Goal: Task Accomplishment & Management: Manage account settings

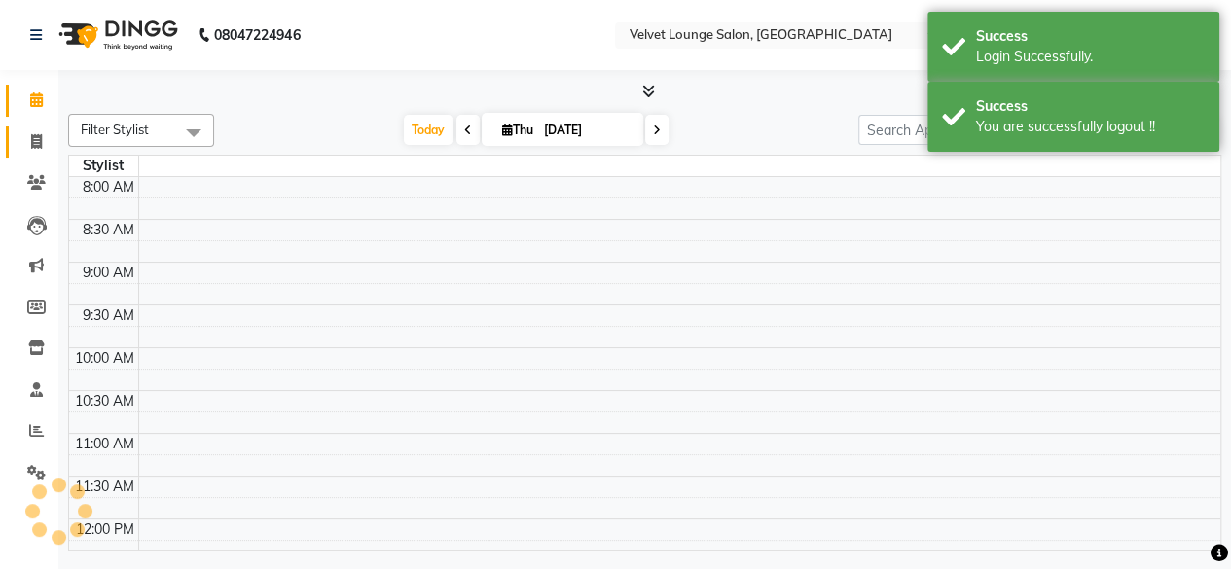
select select "en"
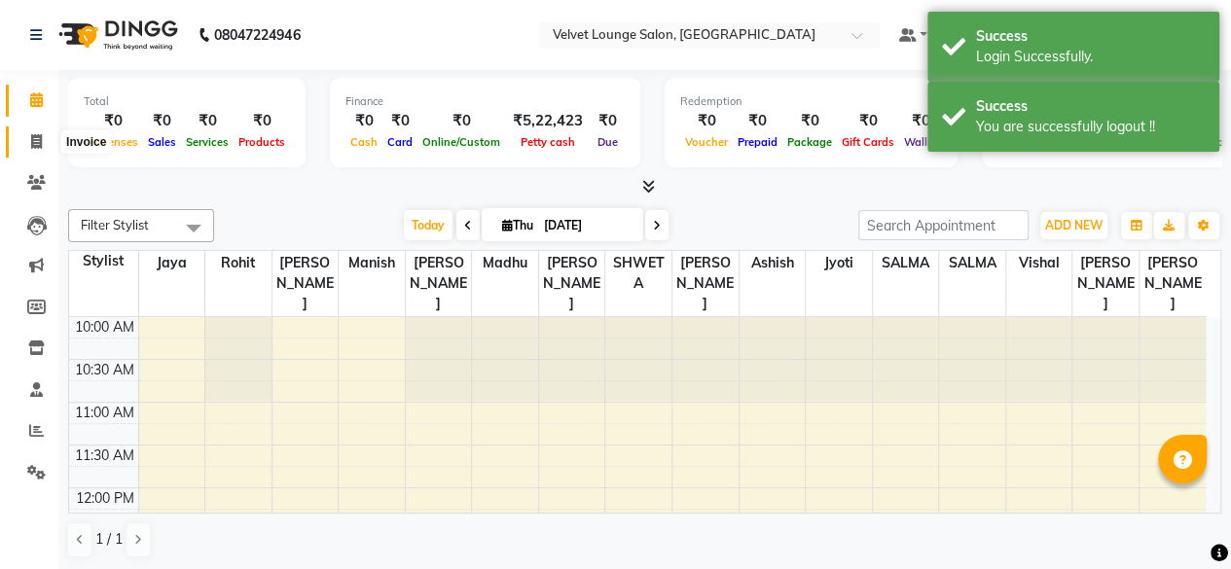
click at [47, 146] on span at bounding box center [36, 142] width 34 height 22
select select "service"
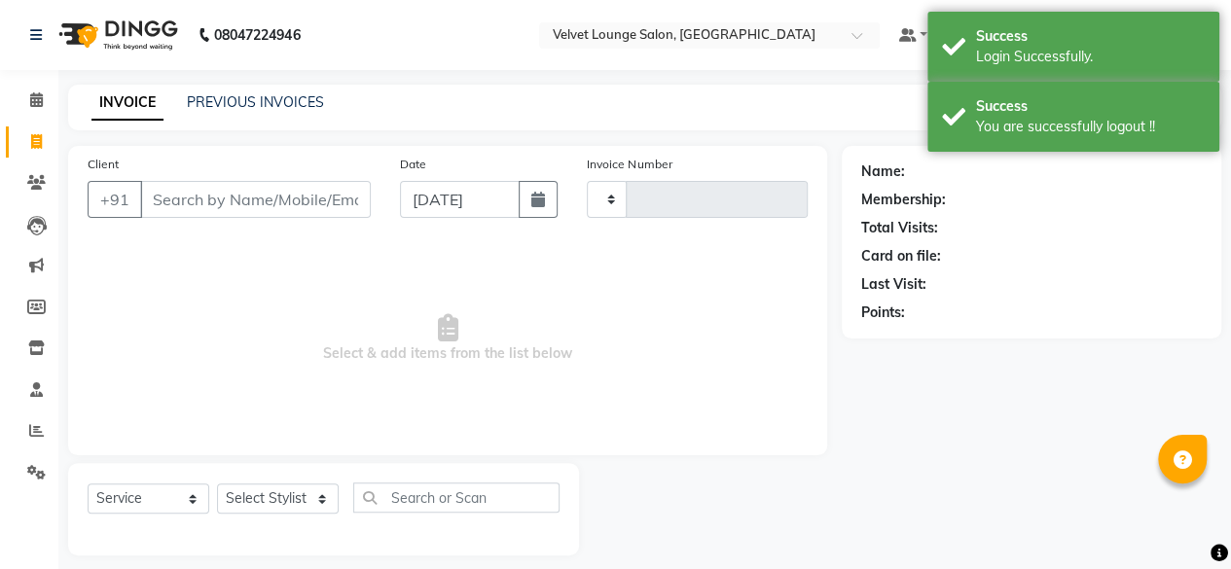
type input "1737"
select select "5962"
click at [241, 98] on link "PREVIOUS INVOICES" at bounding box center [255, 102] width 137 height 18
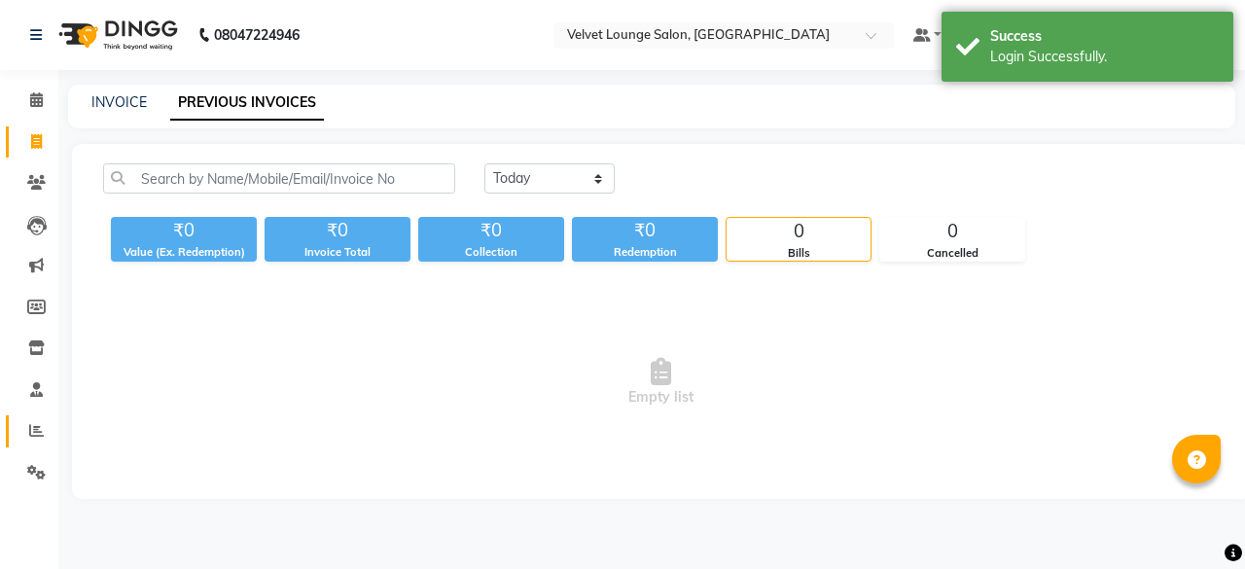
click at [12, 440] on link "Reports" at bounding box center [29, 431] width 47 height 32
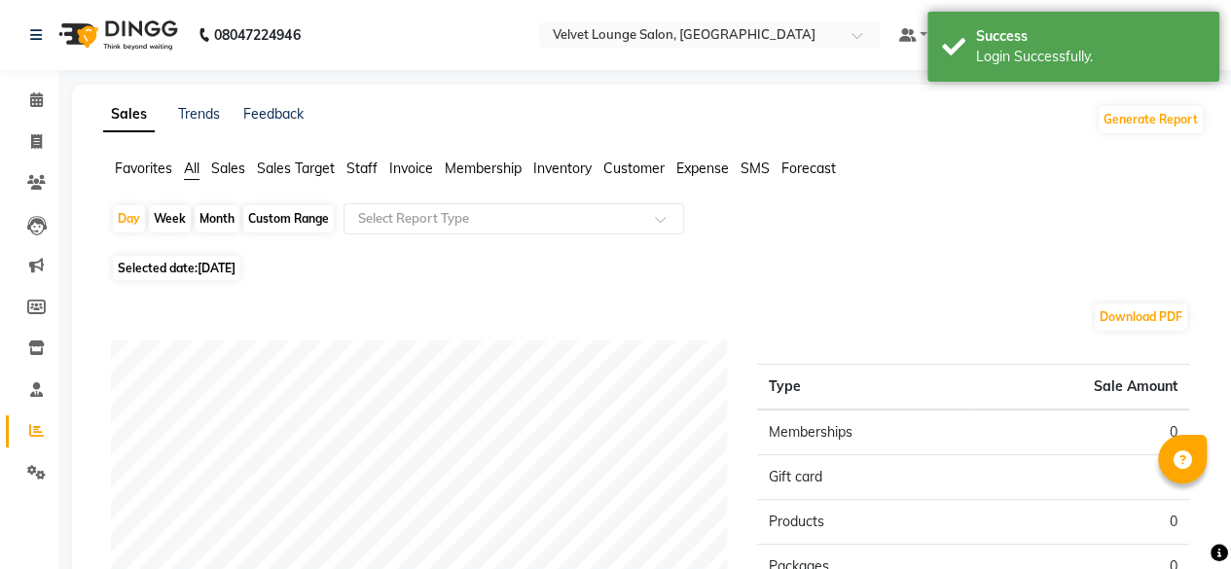
click at [208, 219] on div "Month" at bounding box center [217, 218] width 45 height 27
select select "9"
select select "2025"
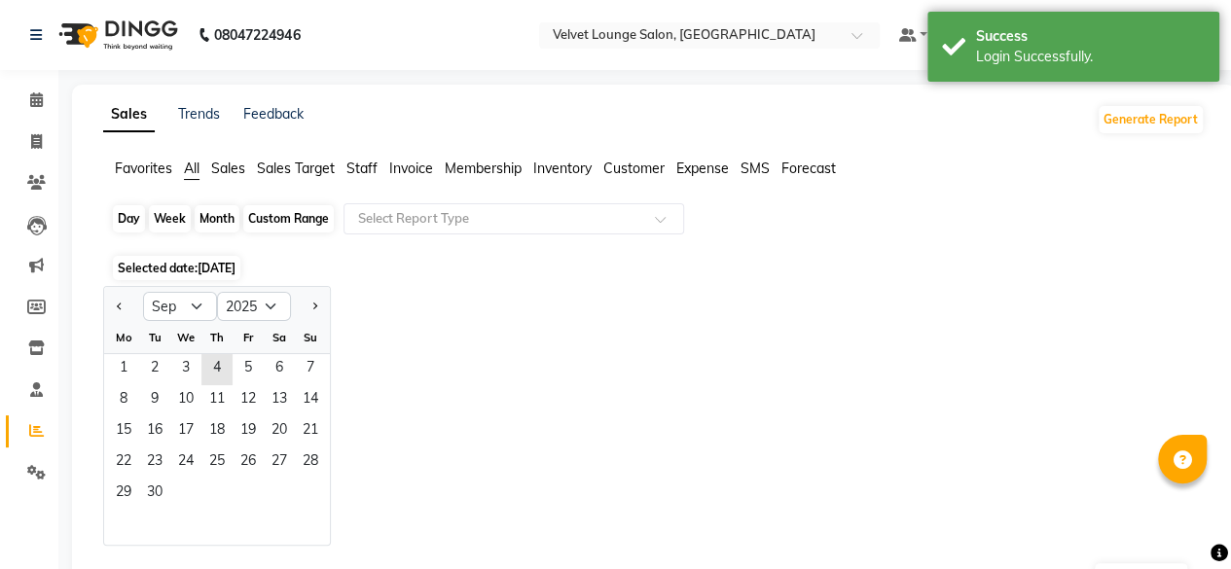
click at [208, 219] on div "Month" at bounding box center [217, 218] width 45 height 27
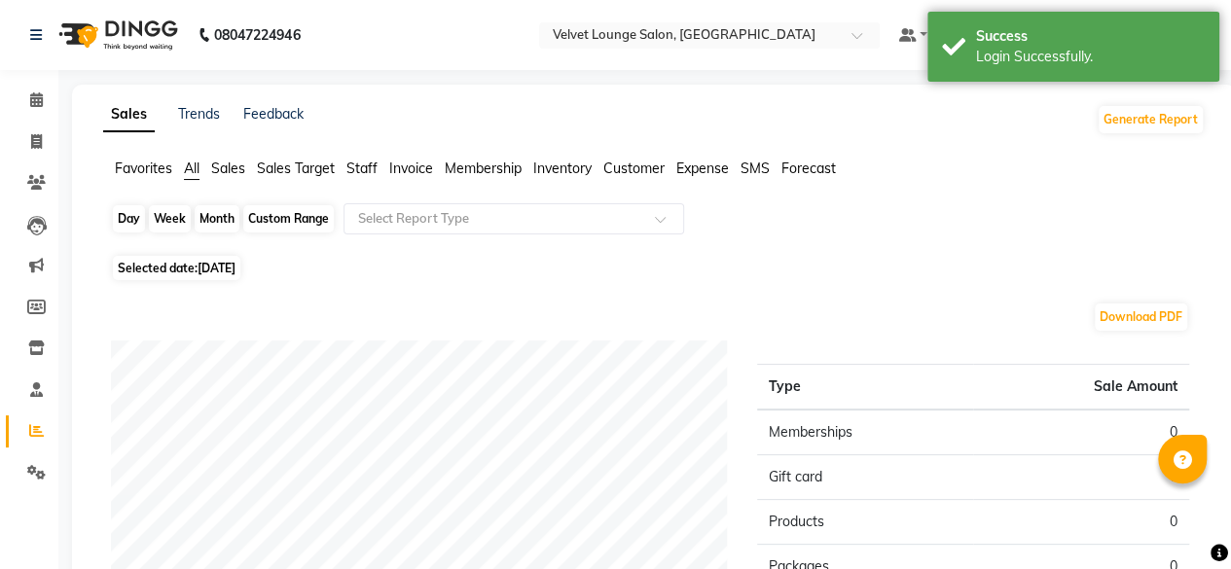
click at [223, 213] on div "Month" at bounding box center [217, 218] width 45 height 27
select select "9"
select select "2025"
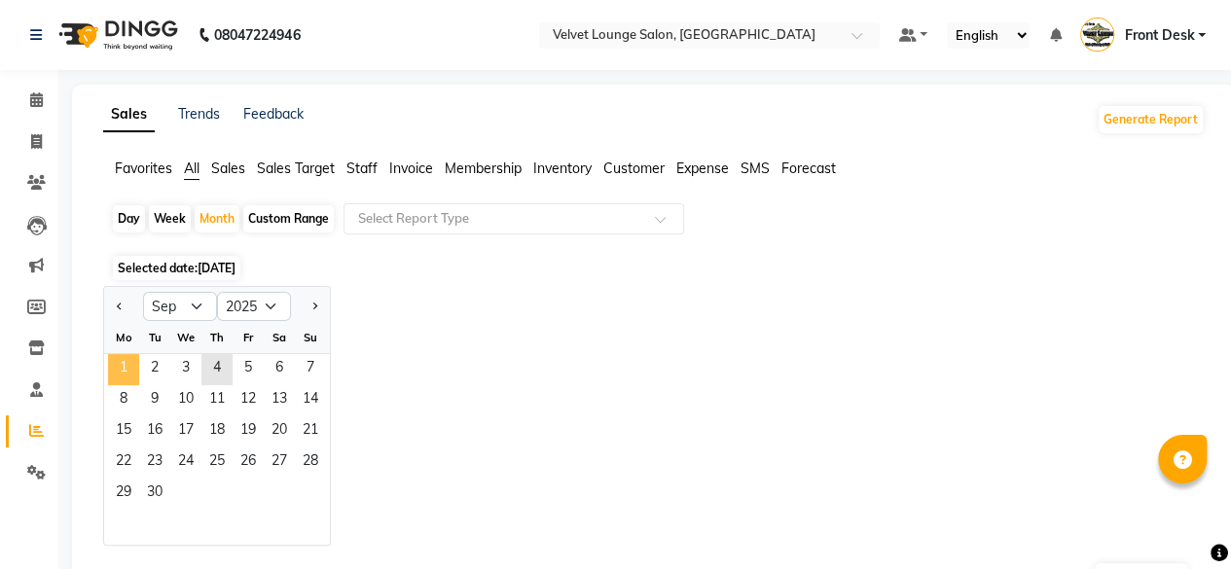
click at [130, 371] on span "1" at bounding box center [123, 369] width 31 height 31
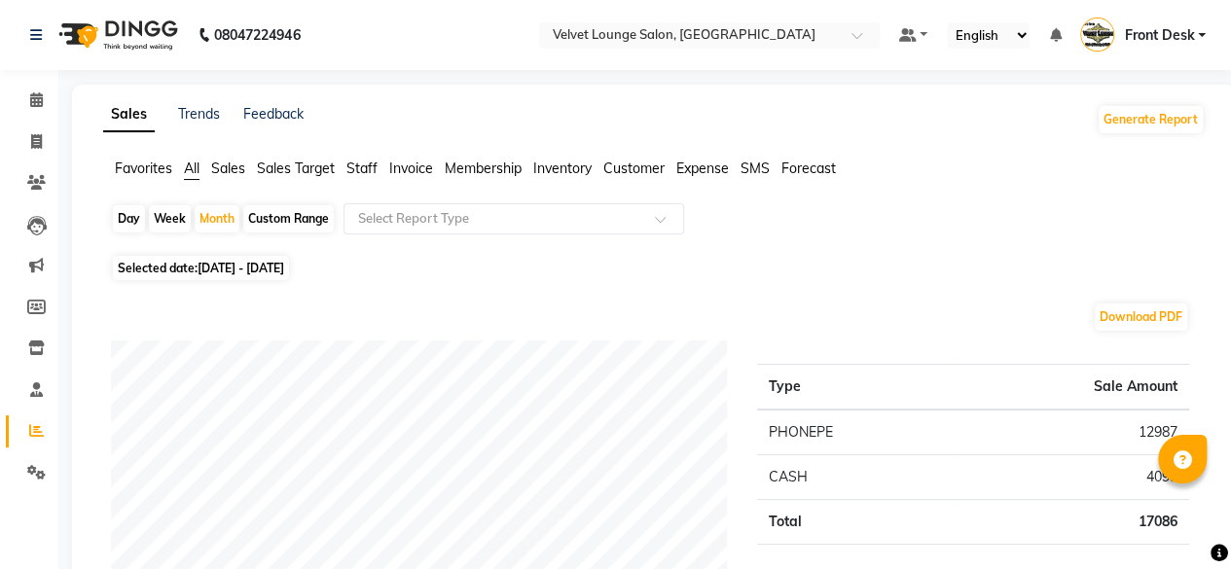
click at [358, 160] on span "Staff" at bounding box center [361, 169] width 31 height 18
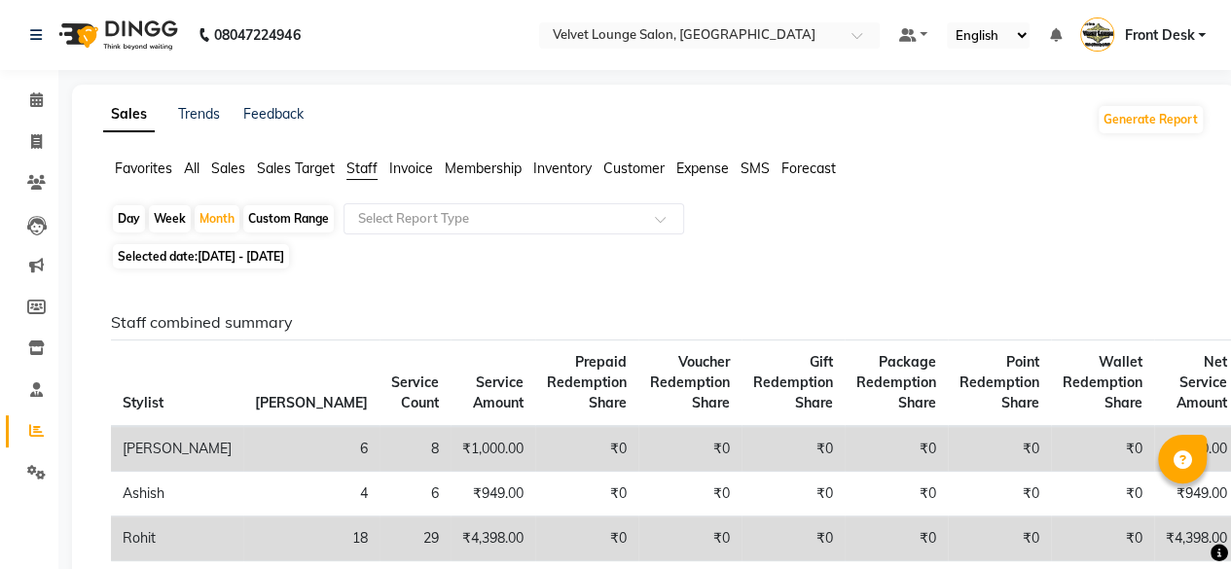
click at [140, 221] on div "Day" at bounding box center [129, 218] width 32 height 27
select select "9"
select select "2025"
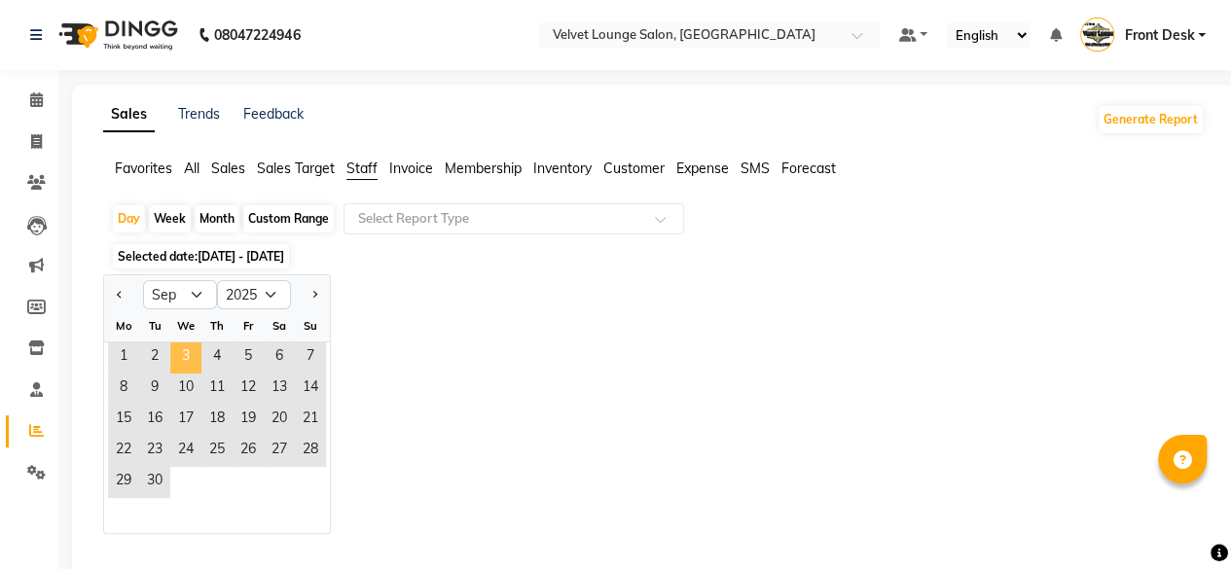
click at [182, 352] on span "3" at bounding box center [185, 357] width 31 height 31
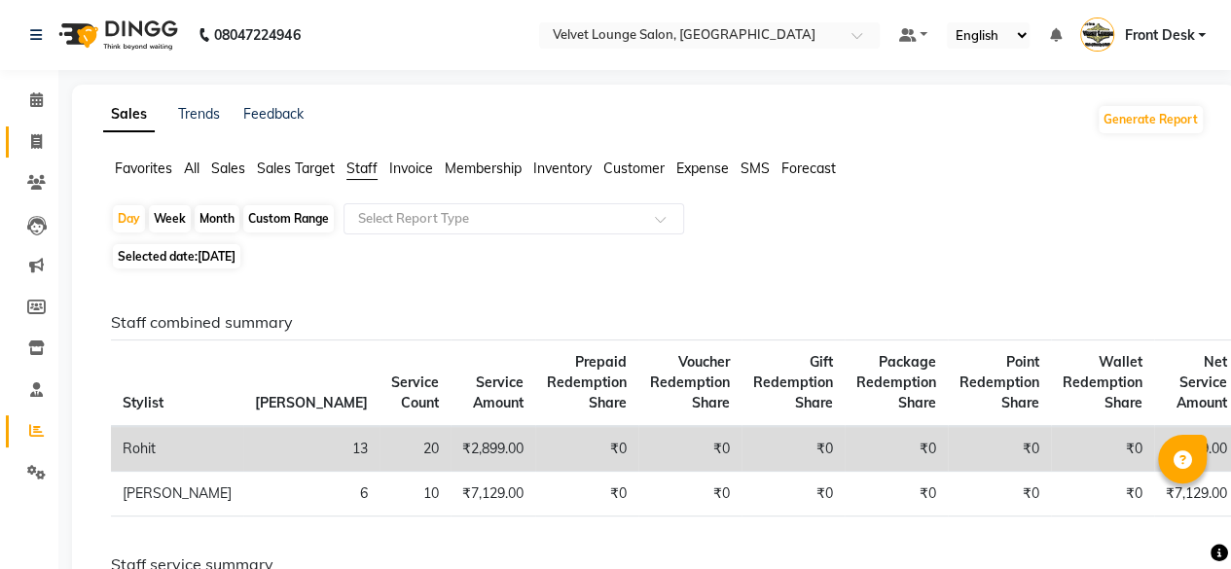
click at [35, 128] on link "Invoice" at bounding box center [29, 142] width 47 height 32
select select "5962"
select select "service"
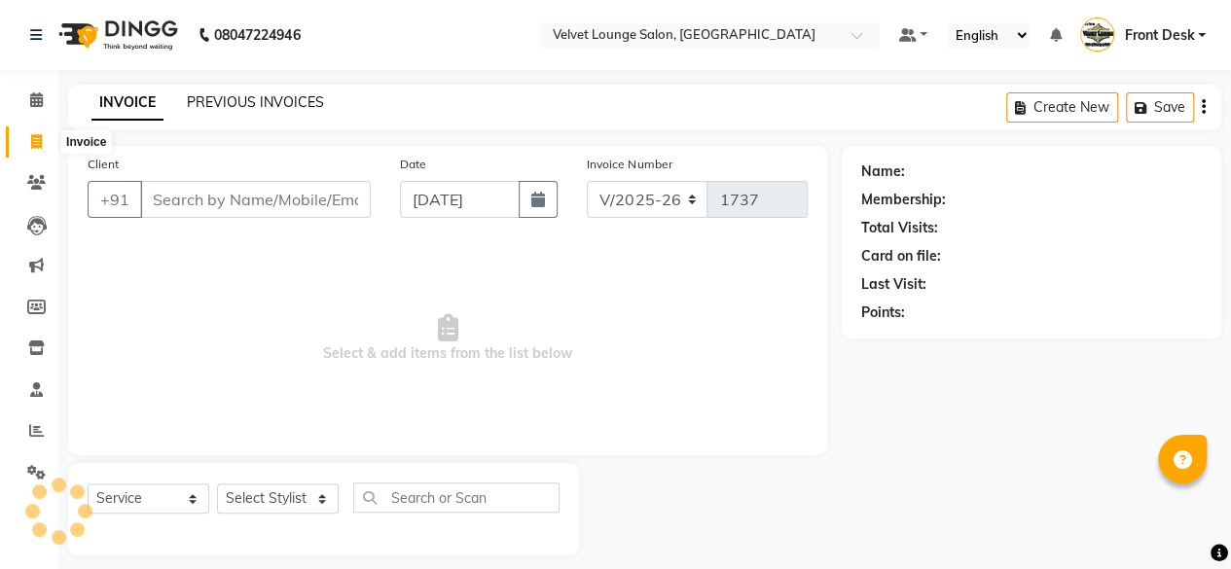
scroll to position [15, 0]
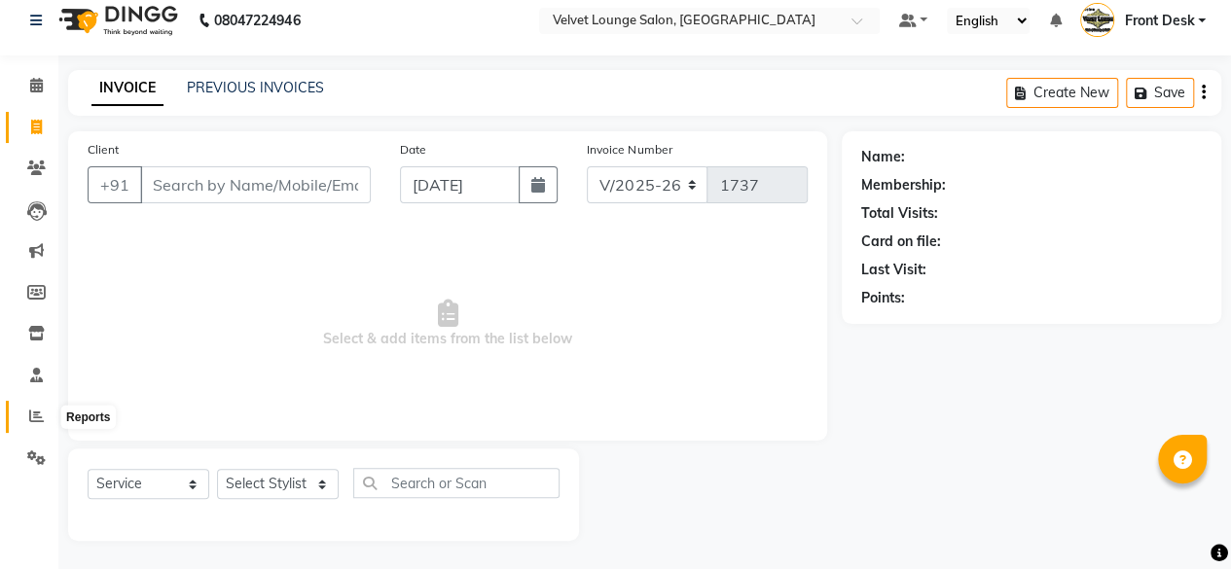
click at [29, 411] on icon at bounding box center [36, 416] width 15 height 15
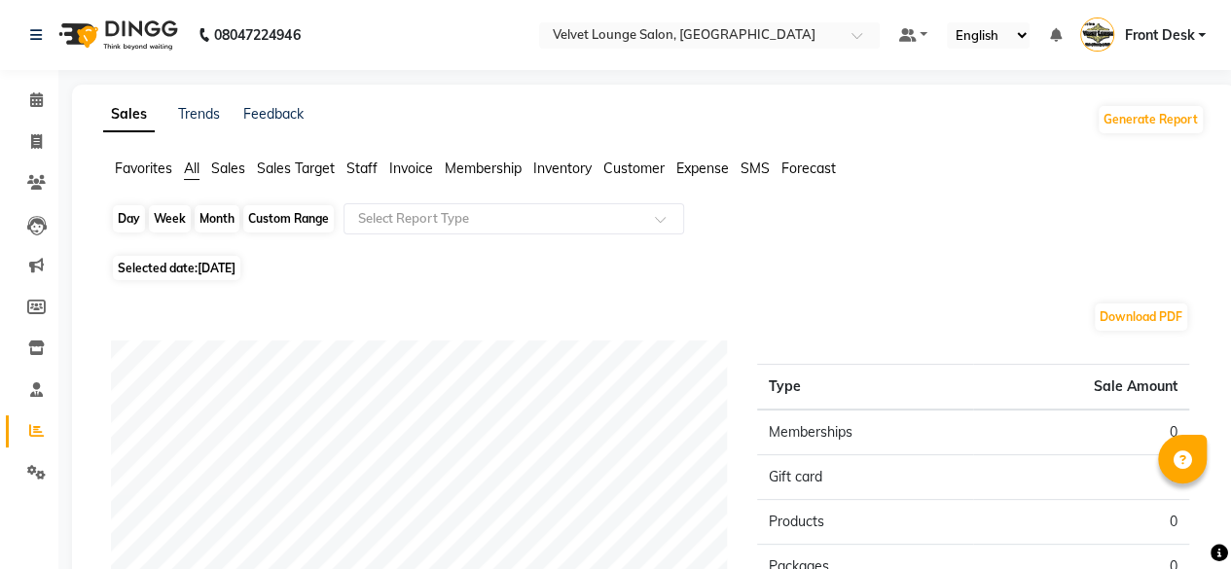
click at [126, 211] on div "Day" at bounding box center [129, 218] width 32 height 27
select select "9"
select select "2025"
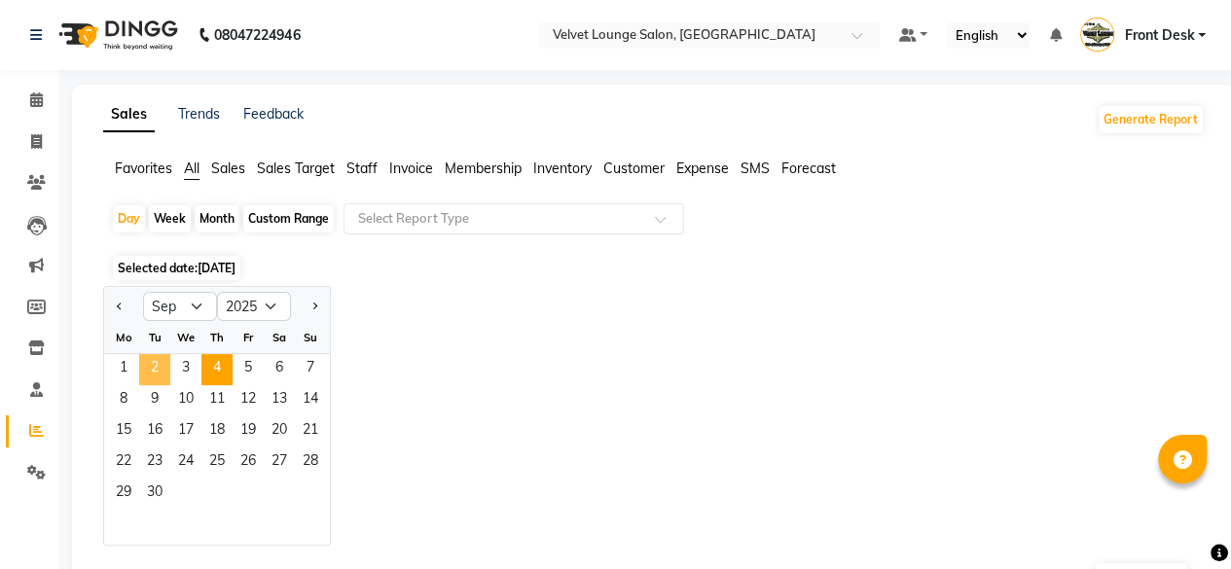
click at [152, 368] on span "2" at bounding box center [154, 369] width 31 height 31
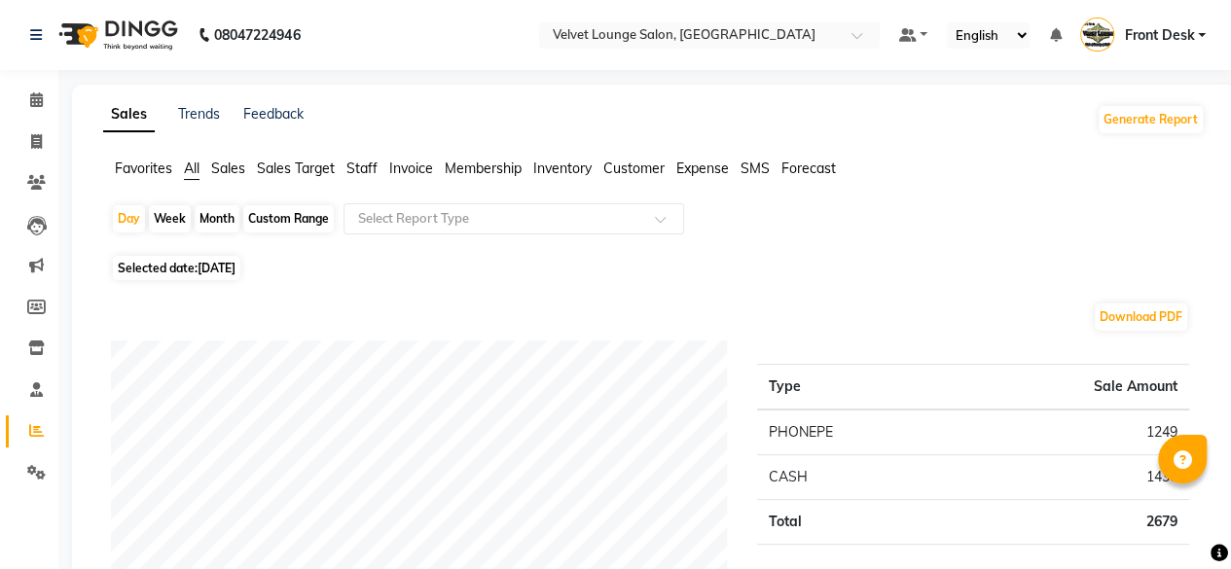
click at [363, 171] on span "Staff" at bounding box center [361, 169] width 31 height 18
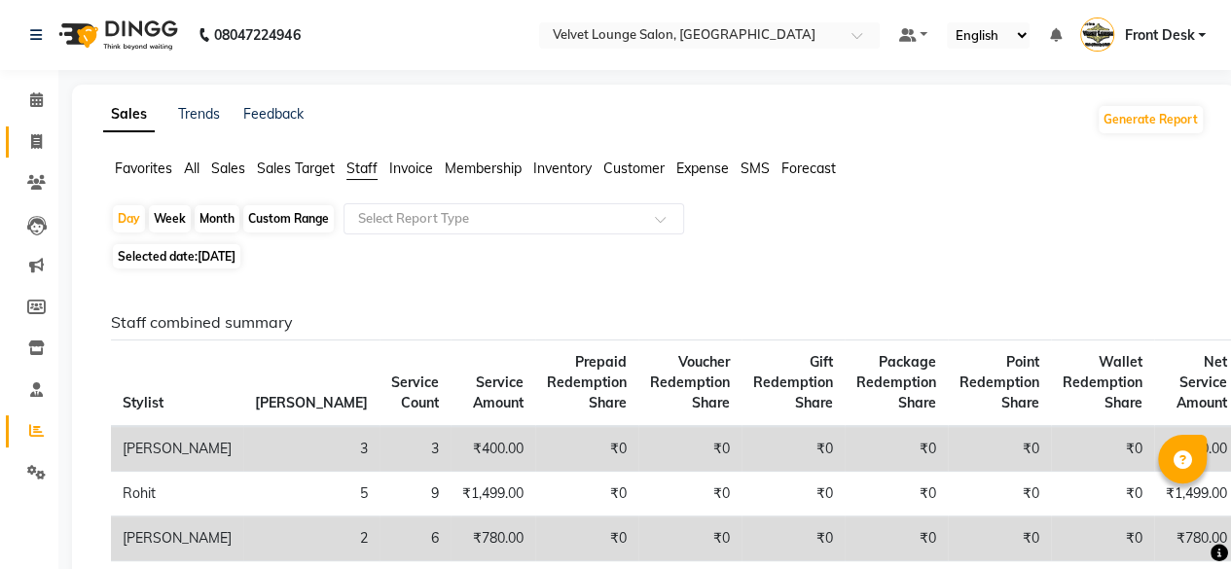
click at [26, 154] on link "Invoice" at bounding box center [29, 142] width 47 height 32
select select "5962"
select select "service"
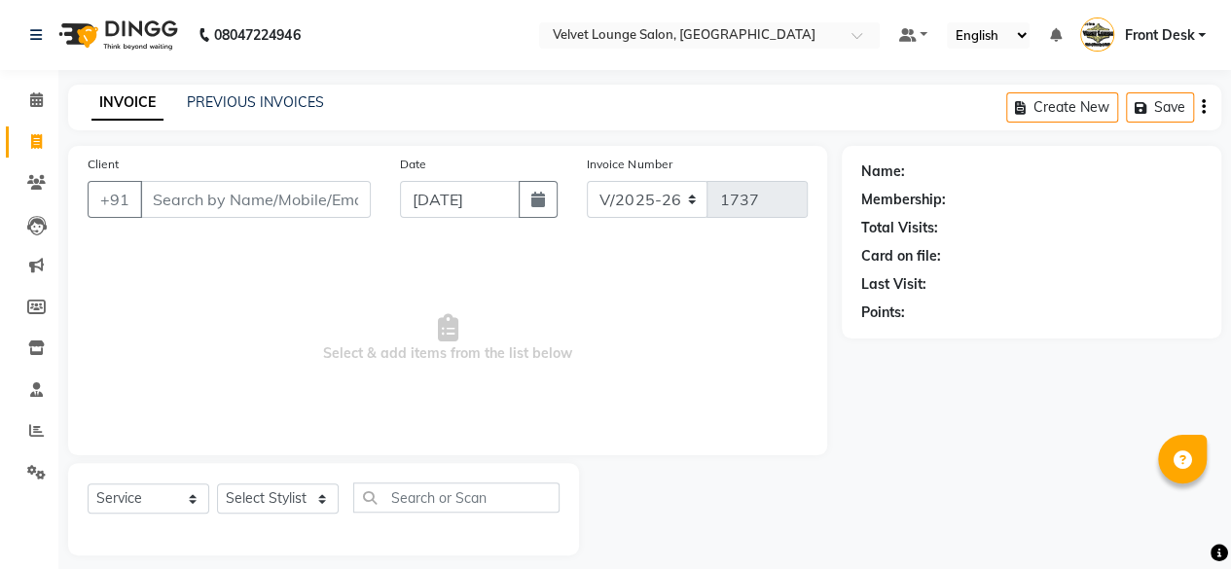
scroll to position [15, 0]
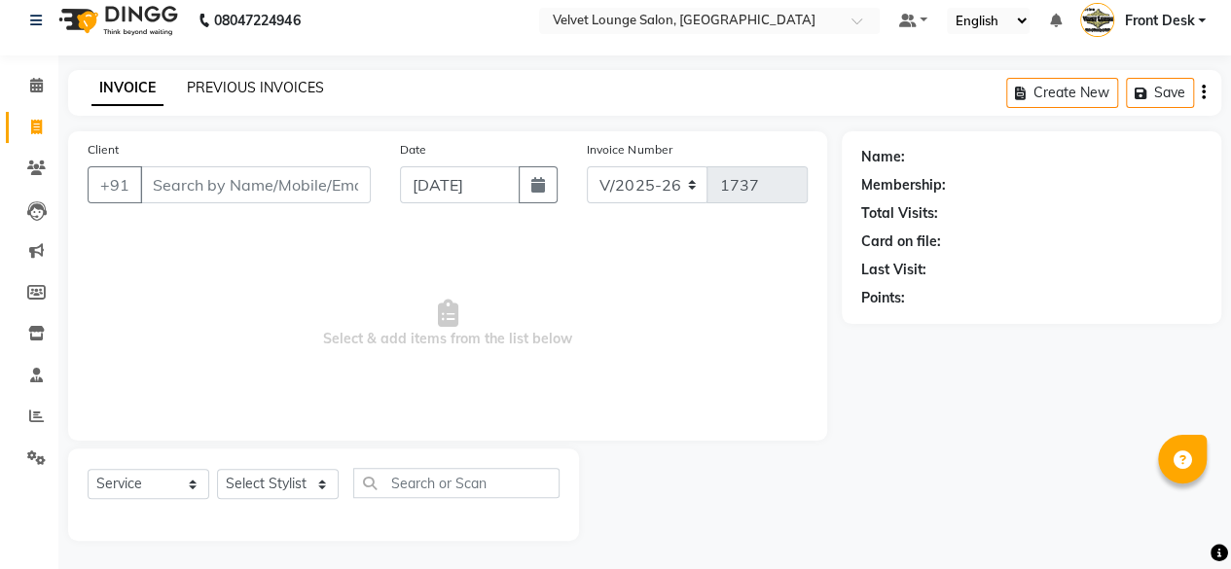
click at [252, 83] on link "PREVIOUS INVOICES" at bounding box center [255, 88] width 137 height 18
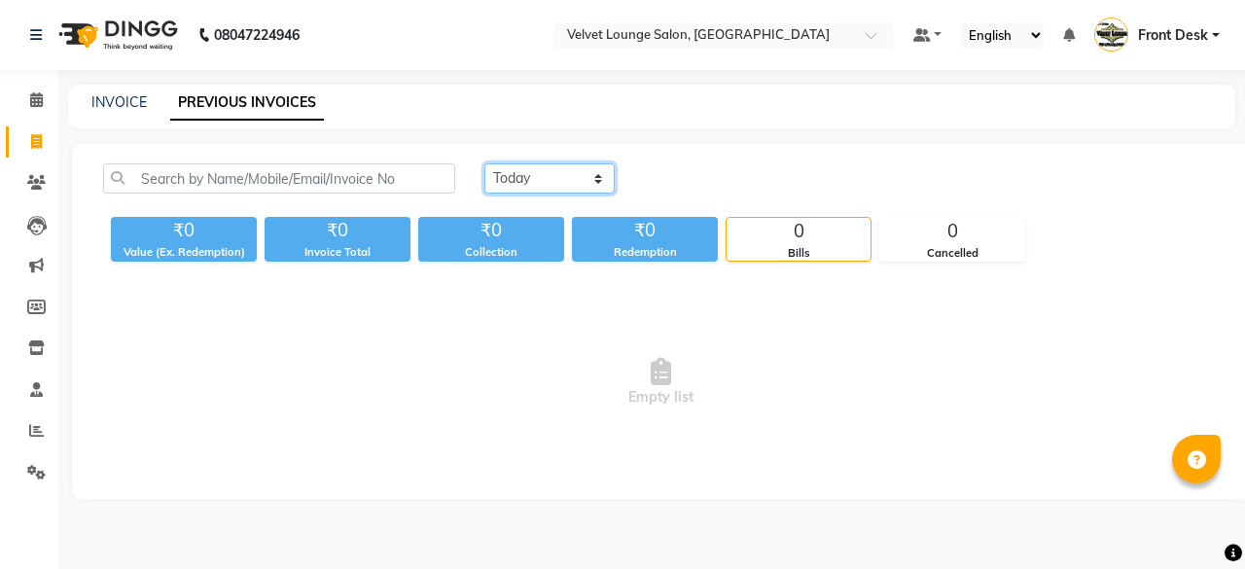
click at [581, 188] on select "[DATE] [DATE] Custom Range" at bounding box center [549, 178] width 130 height 30
select select "[DATE]"
click at [484, 163] on select "[DATE] [DATE] Custom Range" at bounding box center [549, 178] width 130 height 30
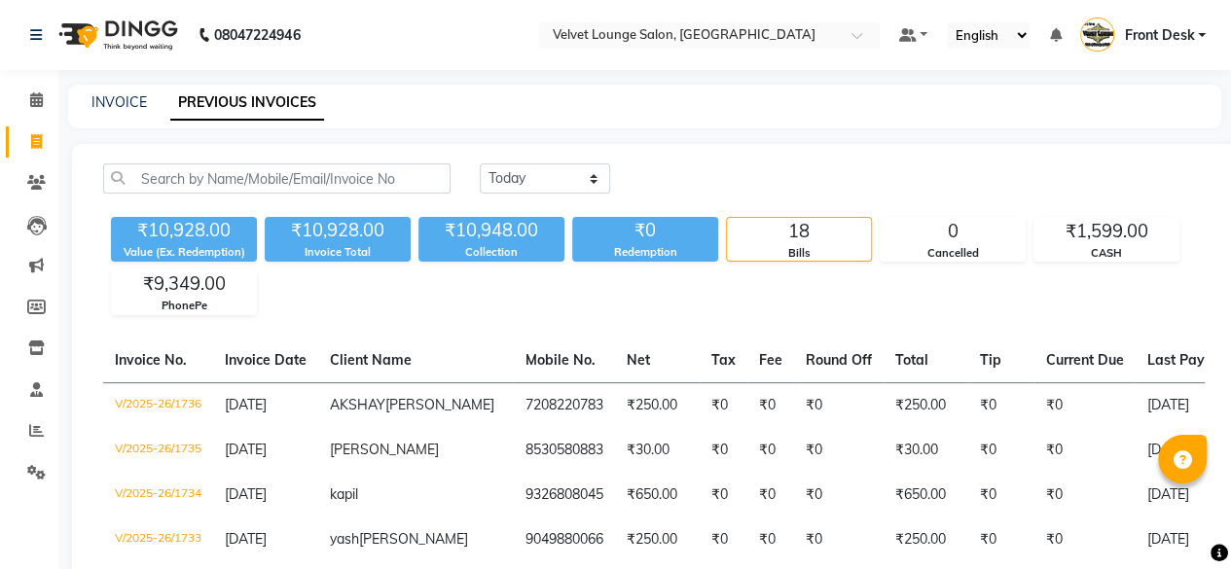
click at [736, 188] on div "[DATE] [DATE] Custom Range" at bounding box center [842, 178] width 725 height 30
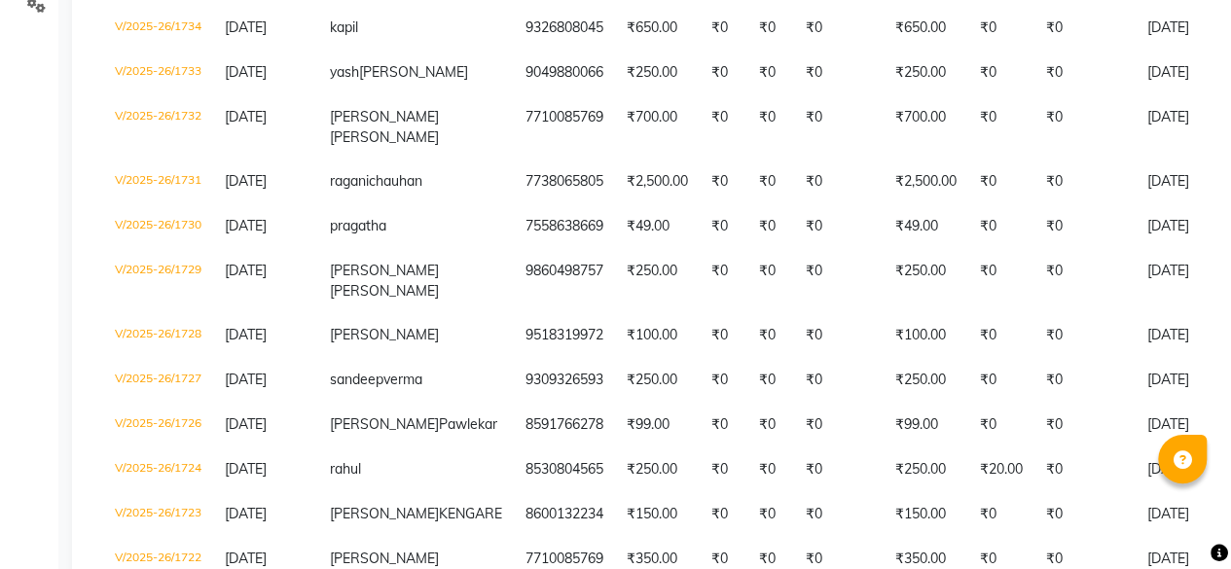
scroll to position [506, 0]
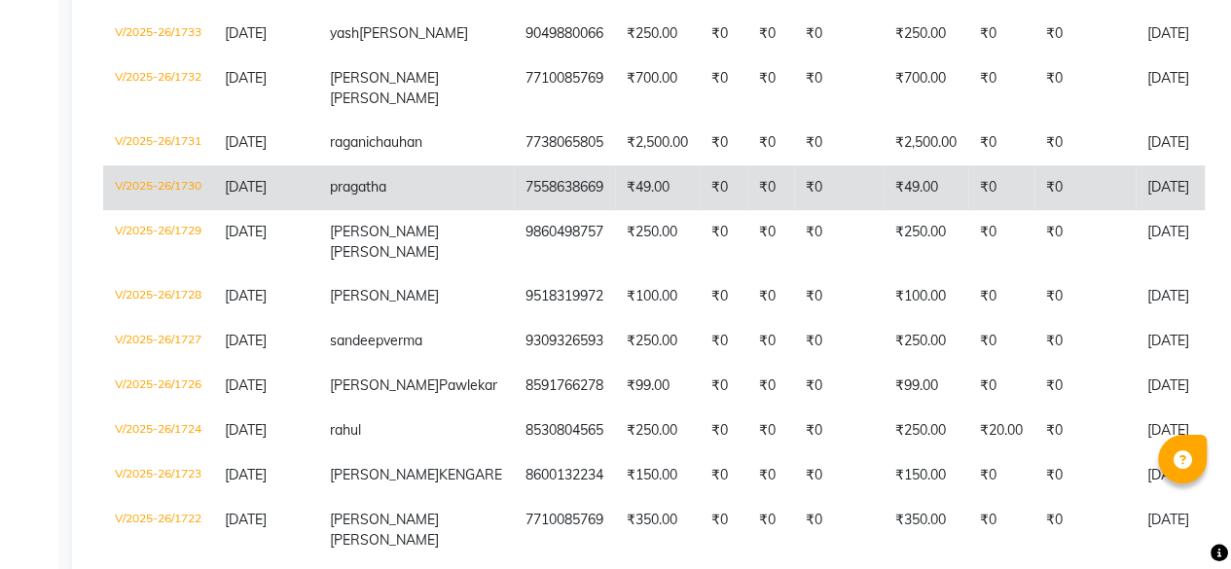
click at [1135, 210] on td "[DATE]" at bounding box center [1210, 187] width 150 height 45
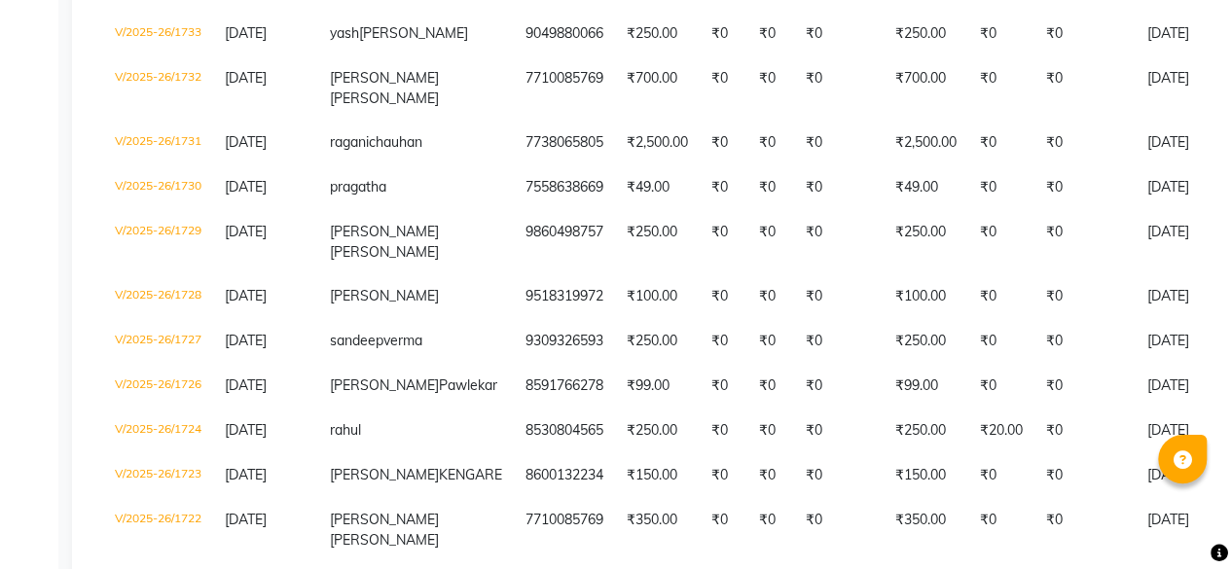
scroll to position [8, 0]
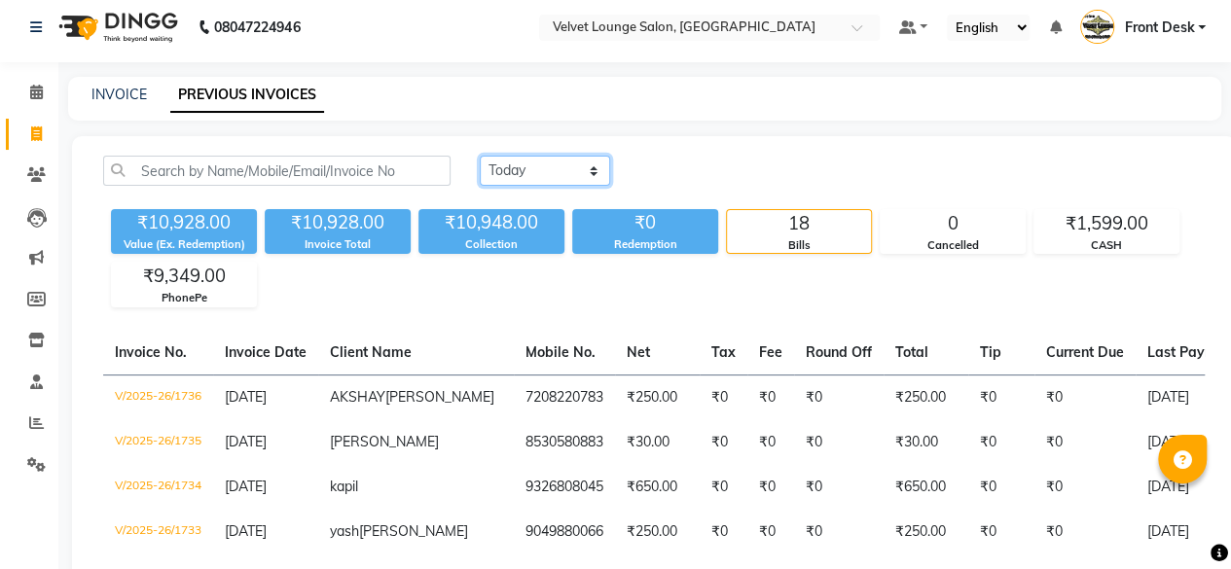
click at [516, 175] on select "[DATE] [DATE] Custom Range" at bounding box center [545, 171] width 130 height 30
click at [52, 165] on span at bounding box center [36, 175] width 34 height 22
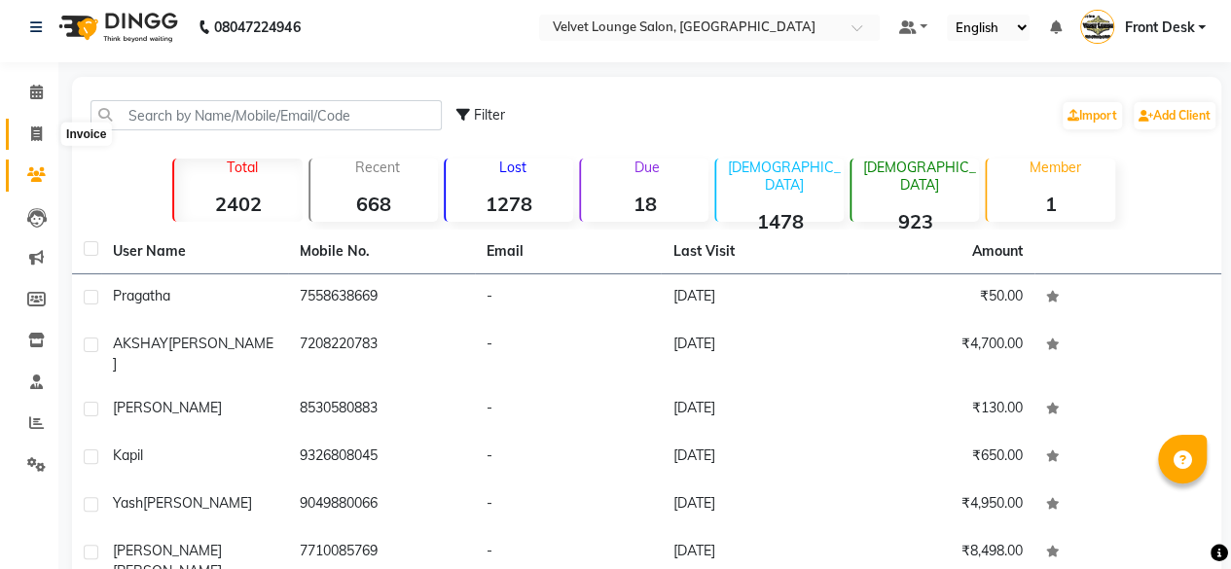
click at [35, 141] on span at bounding box center [36, 135] width 34 height 22
select select "5962"
select select "service"
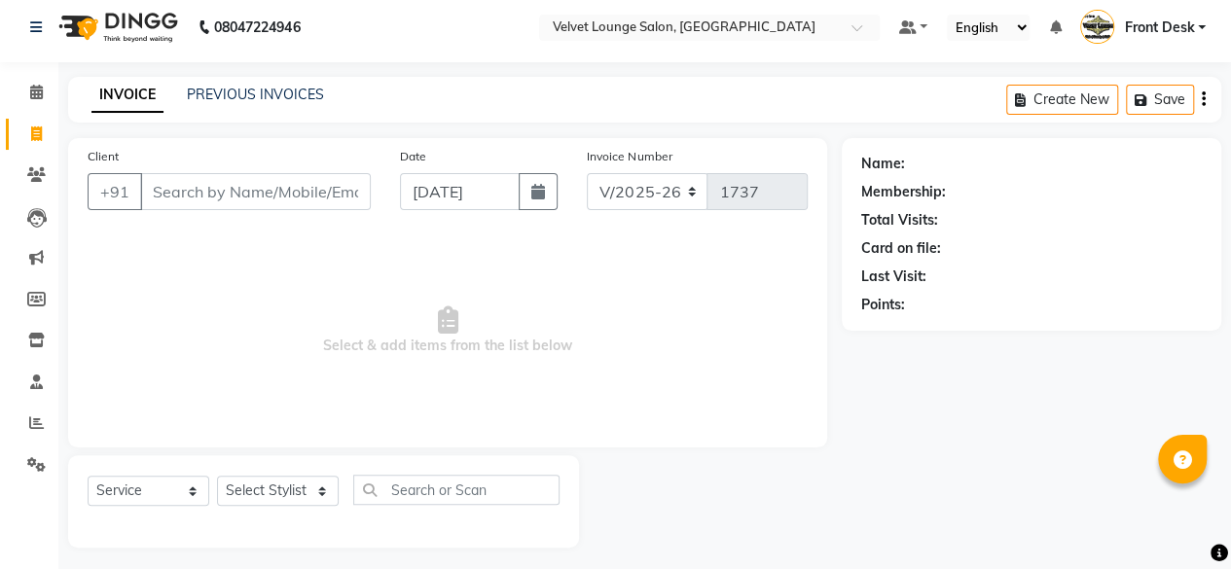
scroll to position [15, 0]
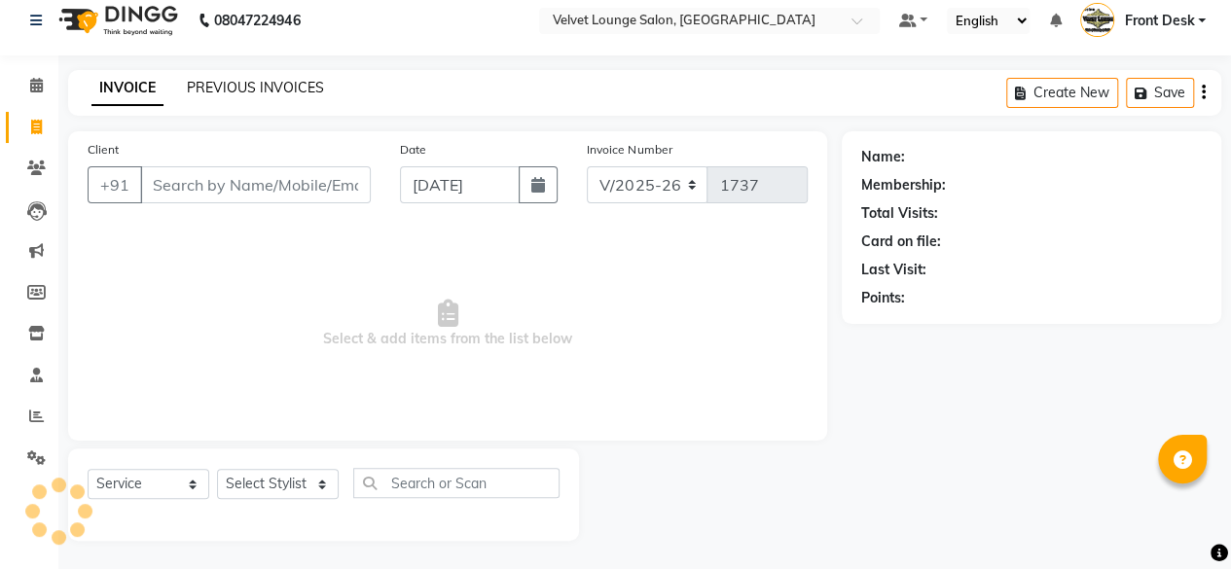
click at [243, 85] on link "PREVIOUS INVOICES" at bounding box center [255, 88] width 137 height 18
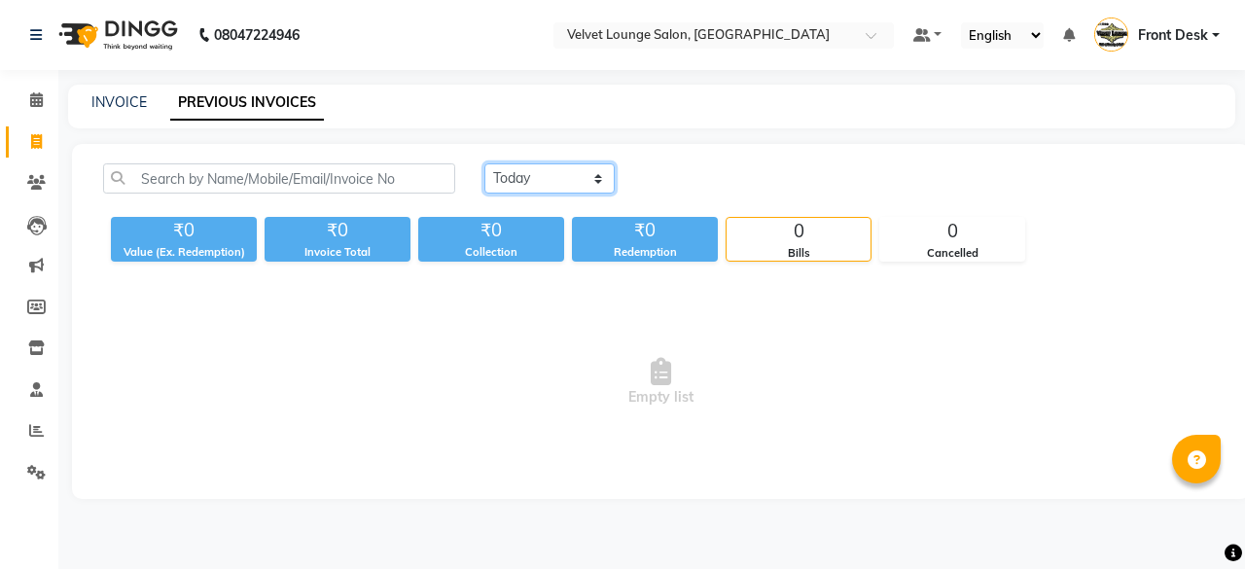
click at [500, 168] on select "[DATE] [DATE] Custom Range" at bounding box center [549, 178] width 130 height 30
click at [484, 163] on select "[DATE] [DATE] Custom Range" at bounding box center [549, 178] width 130 height 30
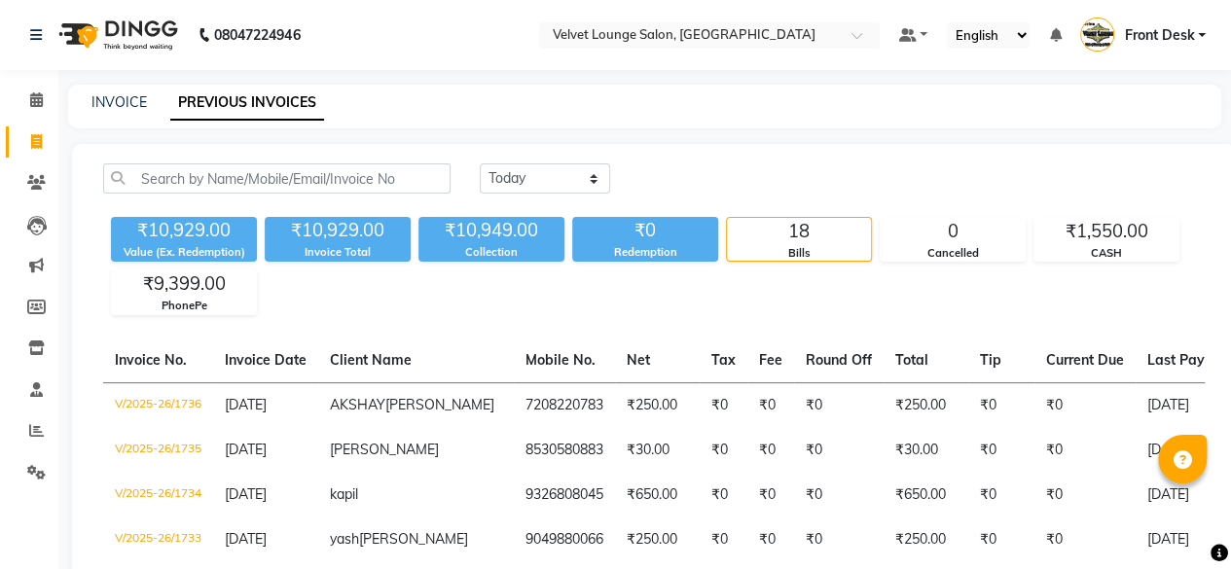
click at [540, 184] on select "[DATE] [DATE] Custom Range" at bounding box center [545, 178] width 130 height 30
select select "range"
click at [480, 163] on select "[DATE] [DATE] Custom Range" at bounding box center [545, 178] width 130 height 30
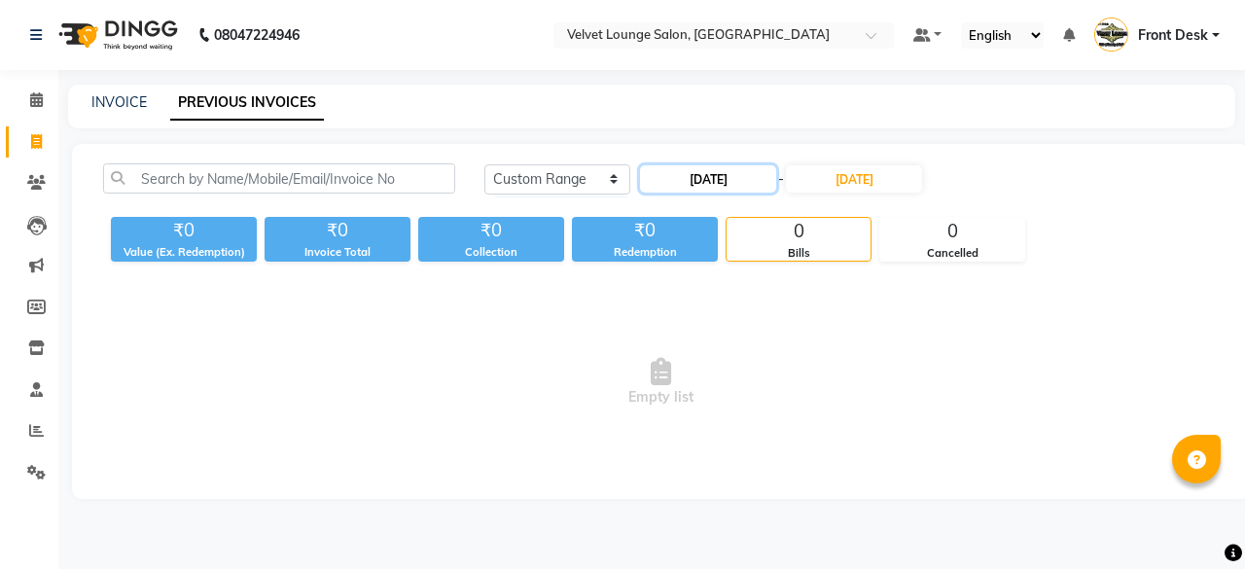
click at [652, 185] on input "[DATE]" at bounding box center [708, 178] width 136 height 27
select select "9"
select select "2025"
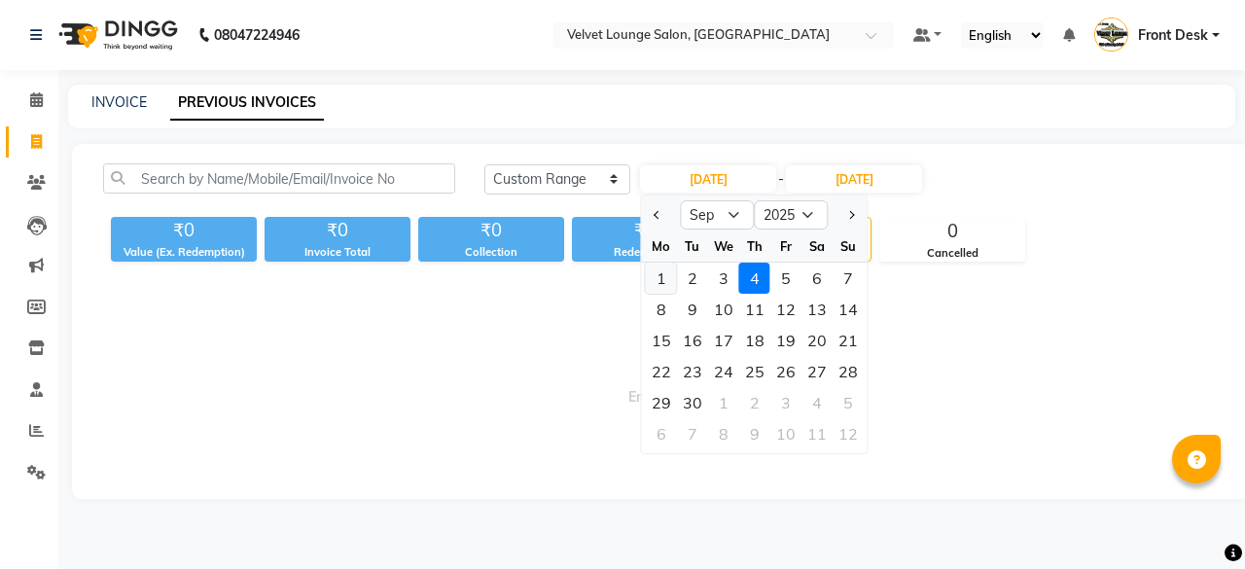
click at [665, 283] on div "1" at bounding box center [661, 278] width 31 height 31
type input "[DATE]"
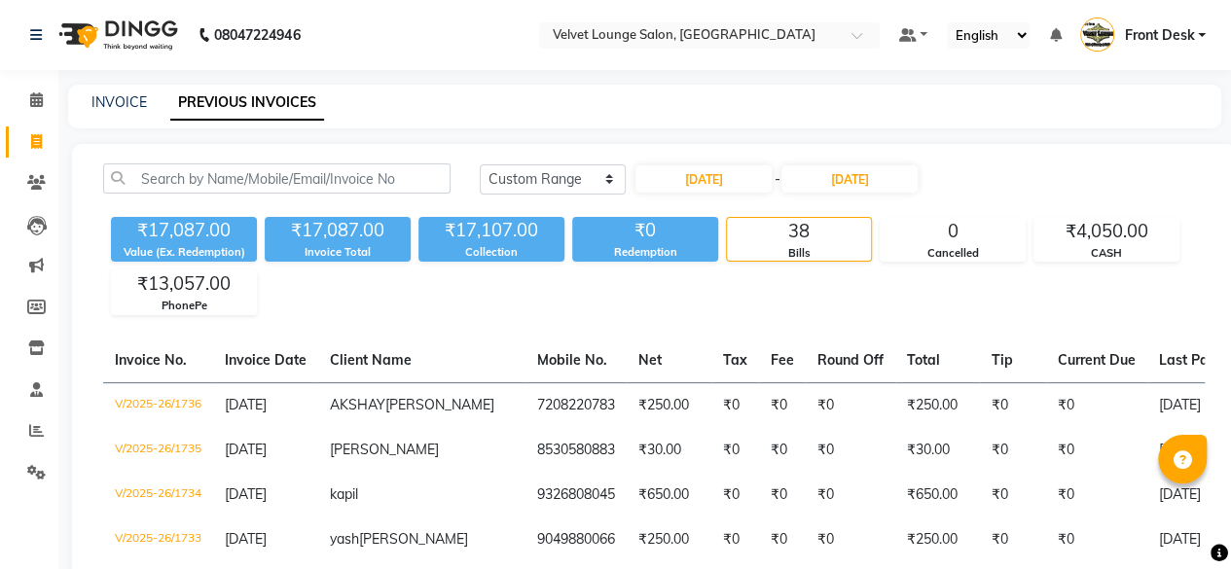
click at [54, 182] on li "Clients" at bounding box center [29, 183] width 58 height 42
click at [44, 183] on icon at bounding box center [36, 182] width 18 height 15
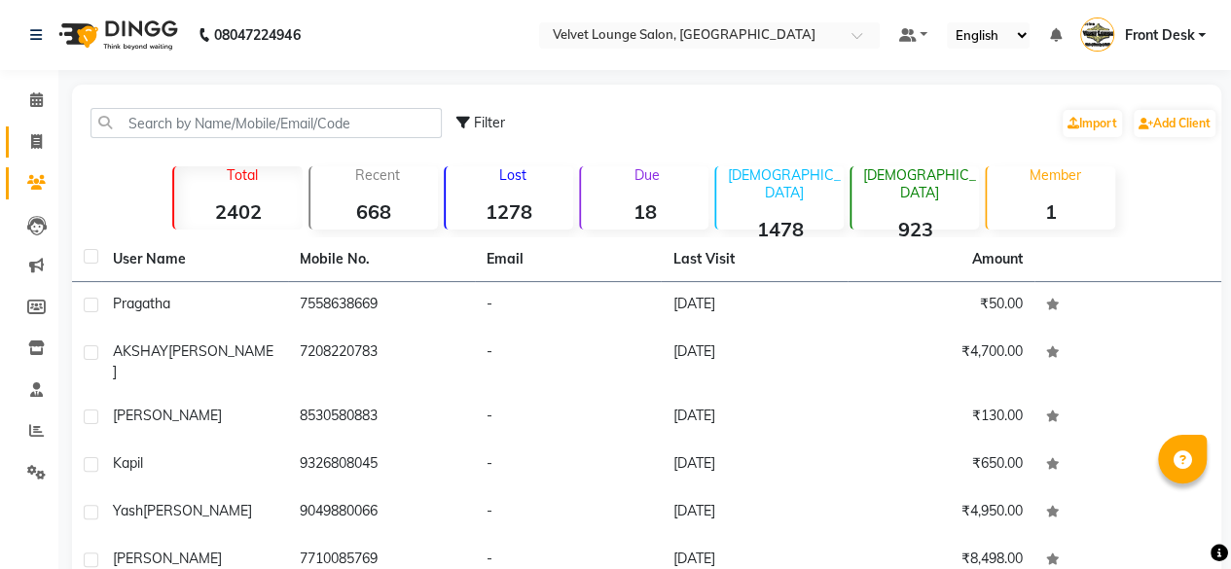
click at [25, 157] on link "Invoice" at bounding box center [29, 142] width 47 height 32
select select "5962"
select select "service"
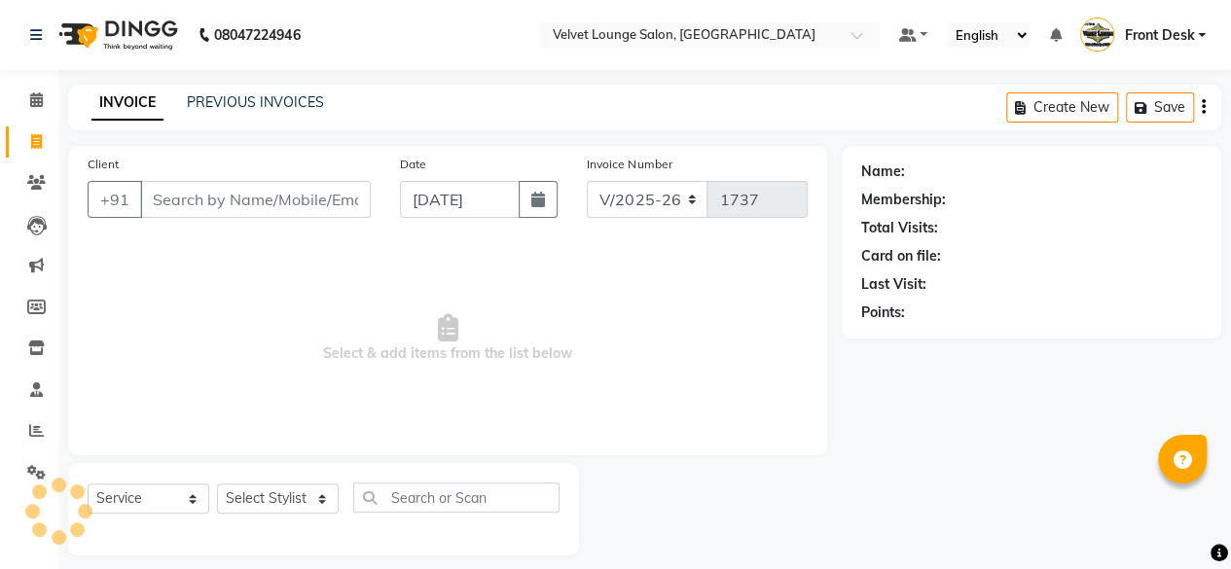
scroll to position [15, 0]
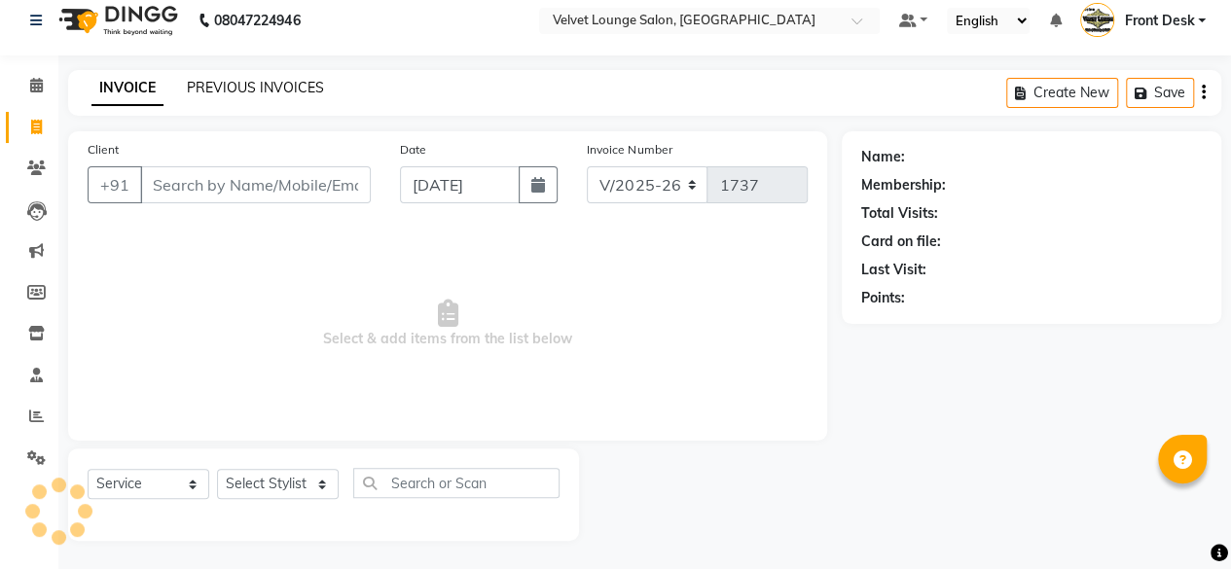
click at [274, 90] on link "PREVIOUS INVOICES" at bounding box center [255, 88] width 137 height 18
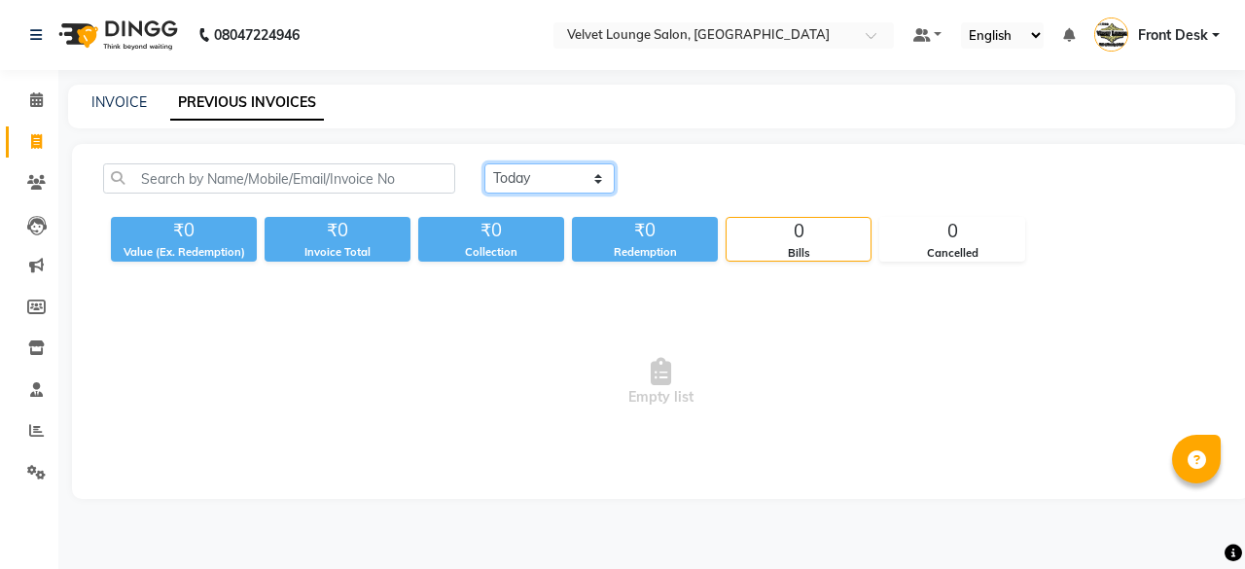
click at [518, 174] on select "[DATE] [DATE] Custom Range" at bounding box center [549, 178] width 130 height 30
select select "[DATE]"
click at [484, 163] on select "[DATE] [DATE] Custom Range" at bounding box center [549, 178] width 130 height 30
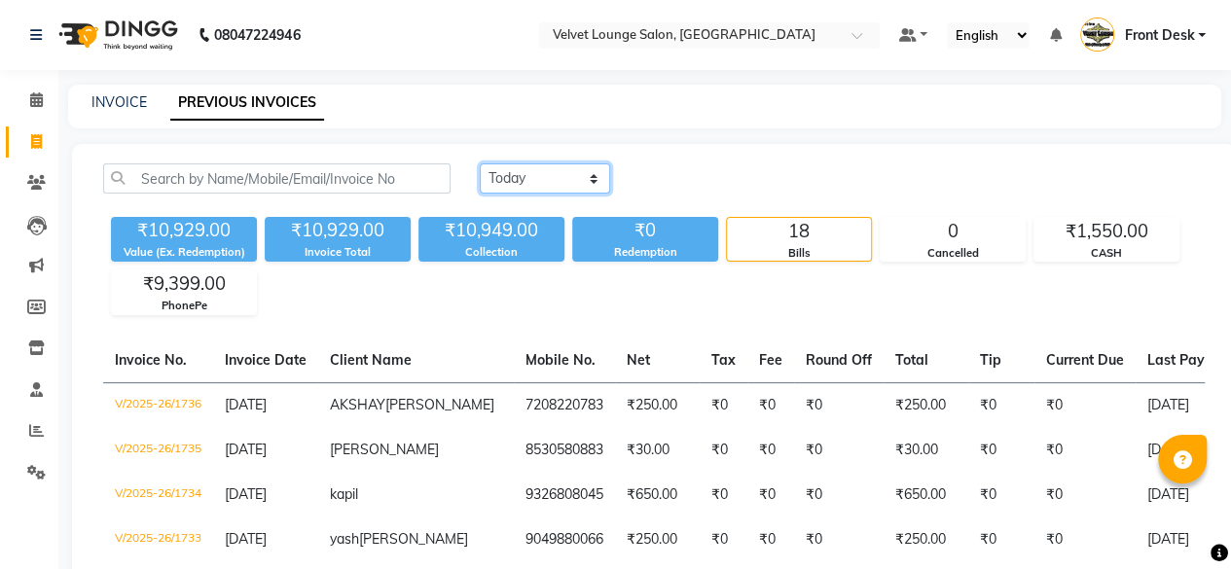
click at [480, 163] on select "[DATE] [DATE] Custom Range" at bounding box center [545, 178] width 130 height 30
click at [548, 192] on select "[DATE] [DATE] Custom Range" at bounding box center [545, 178] width 130 height 30
click at [23, 429] on span at bounding box center [36, 431] width 34 height 22
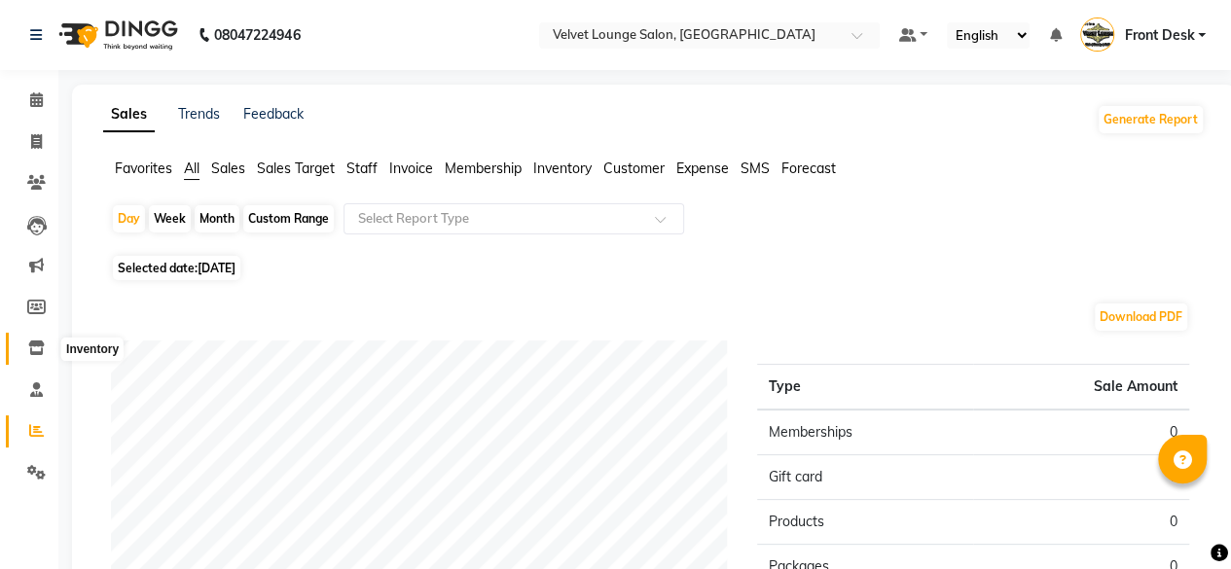
click at [43, 340] on icon at bounding box center [36, 347] width 17 height 15
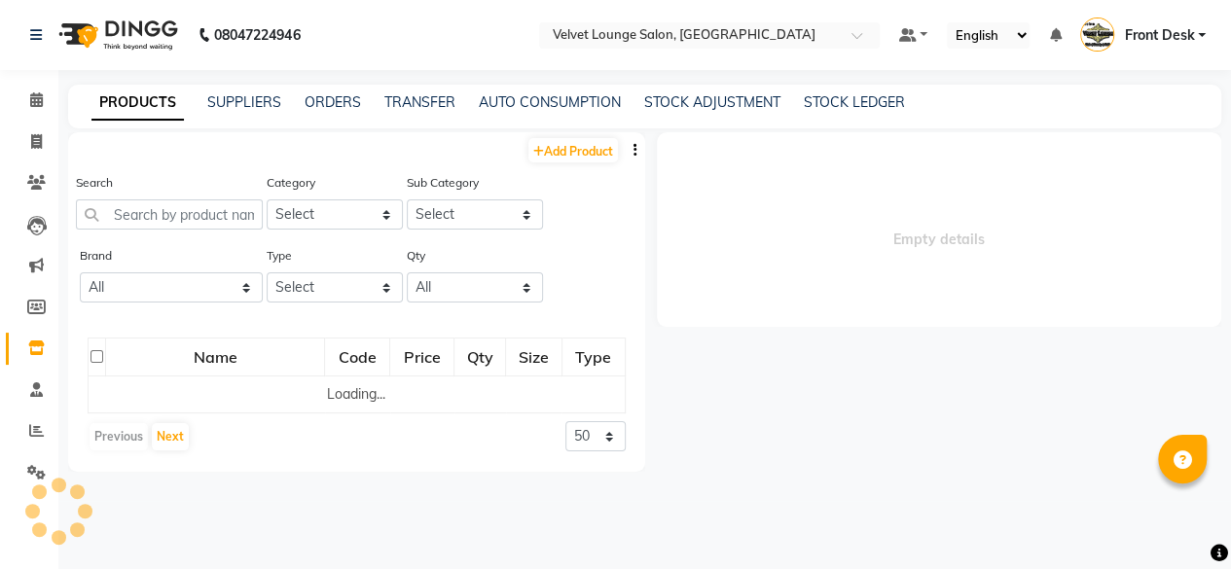
select select
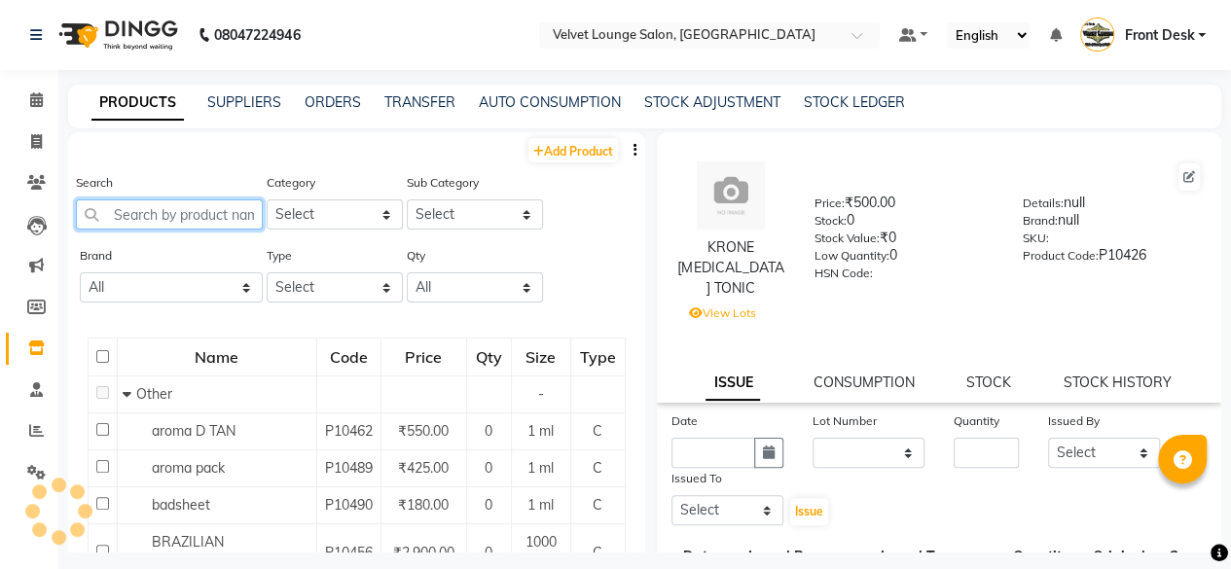
click at [139, 204] on input "text" at bounding box center [169, 214] width 187 height 30
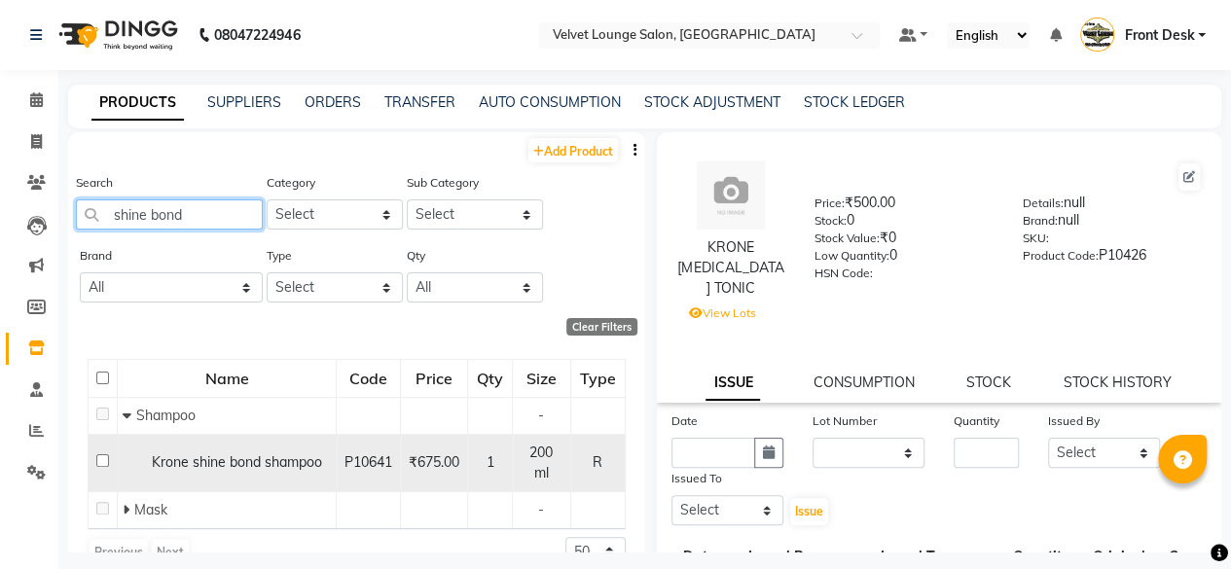
type input "shine bond"
click at [101, 458] on input "checkbox" at bounding box center [102, 460] width 13 height 13
checkbox input "true"
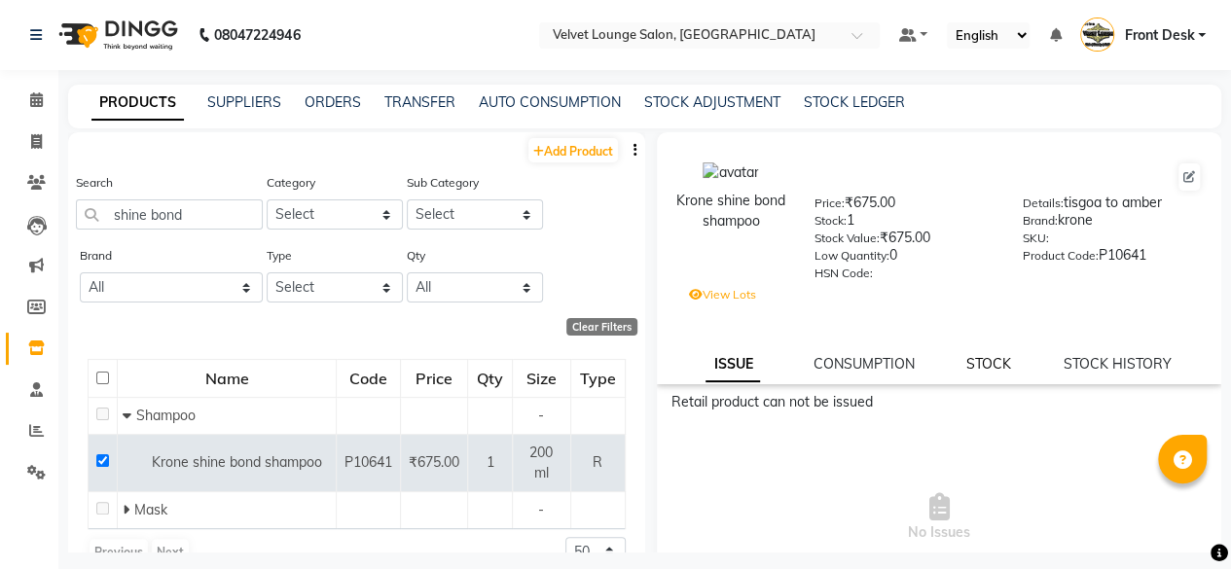
click at [966, 365] on link "STOCK" at bounding box center [988, 364] width 45 height 18
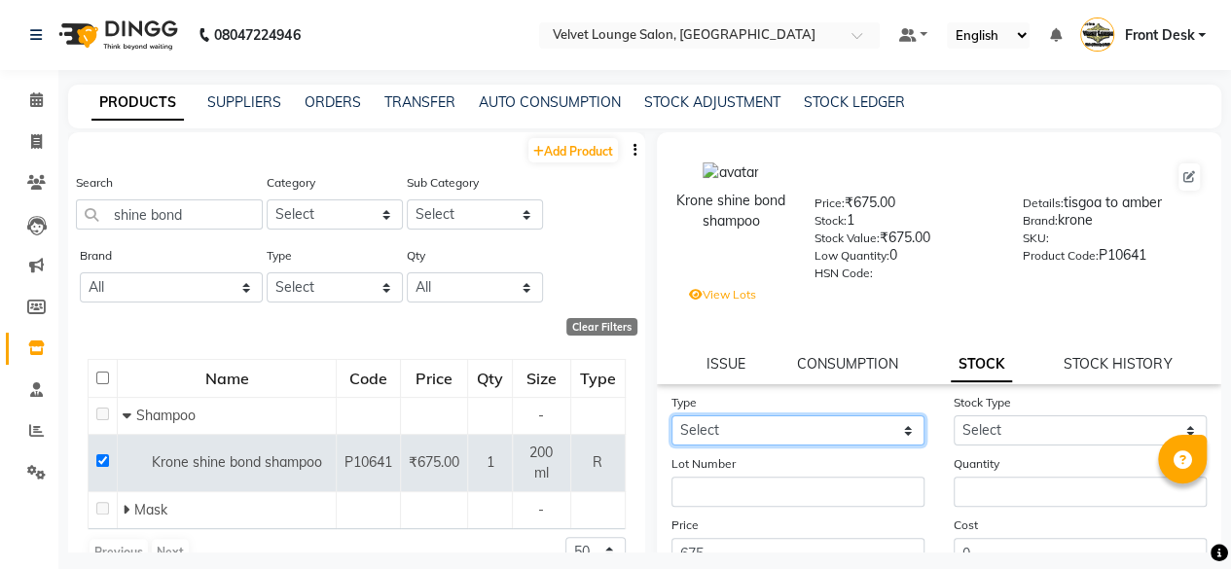
click at [858, 439] on select "Select In Out" at bounding box center [797, 430] width 253 height 30
select select "in"
click at [671, 415] on select "Select In Out" at bounding box center [797, 430] width 253 height 30
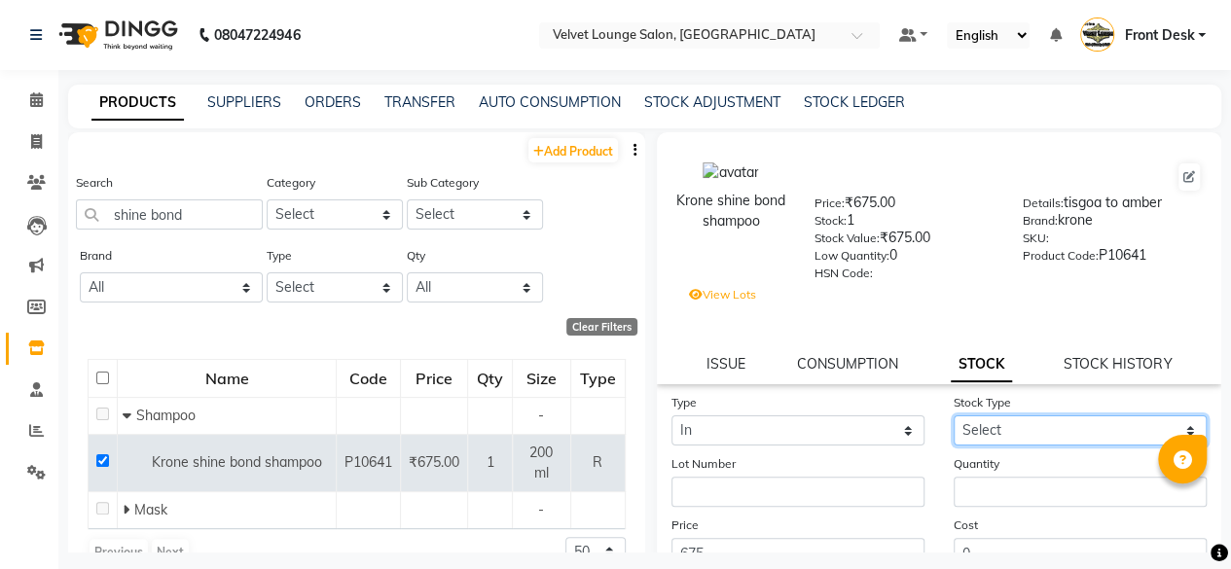
click at [996, 420] on select "Select New Stock Adjustment Return Other" at bounding box center [1079, 430] width 253 height 30
select select "new stock"
click at [953, 415] on select "Select New Stock Adjustment Return Other" at bounding box center [1079, 430] width 253 height 30
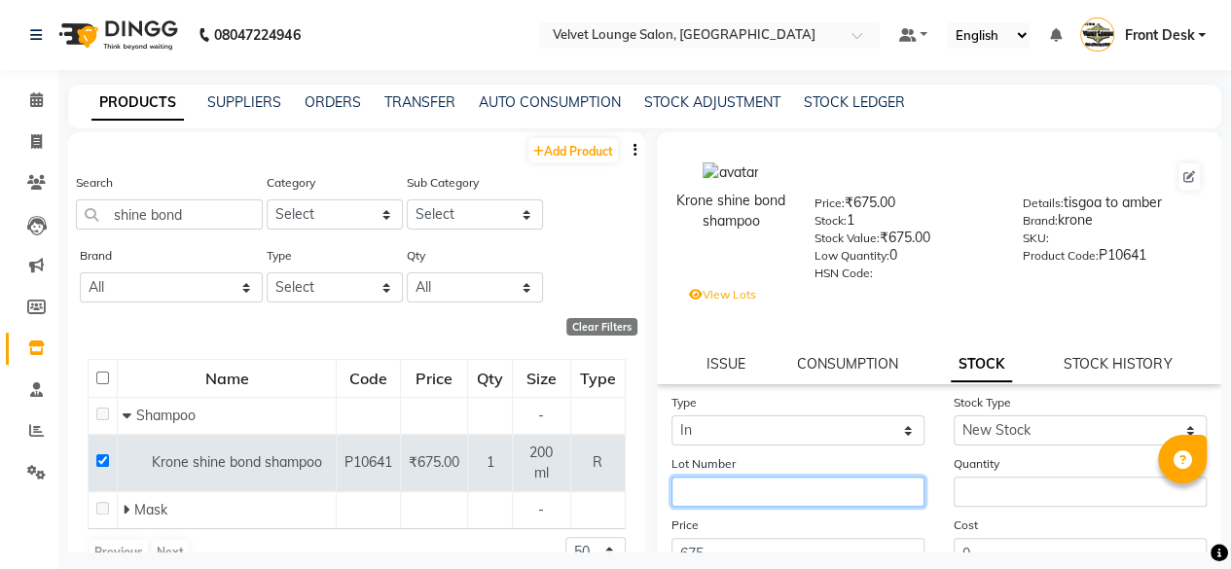
click at [771, 482] on input "text" at bounding box center [797, 492] width 253 height 30
type input "tisgoa to amber"
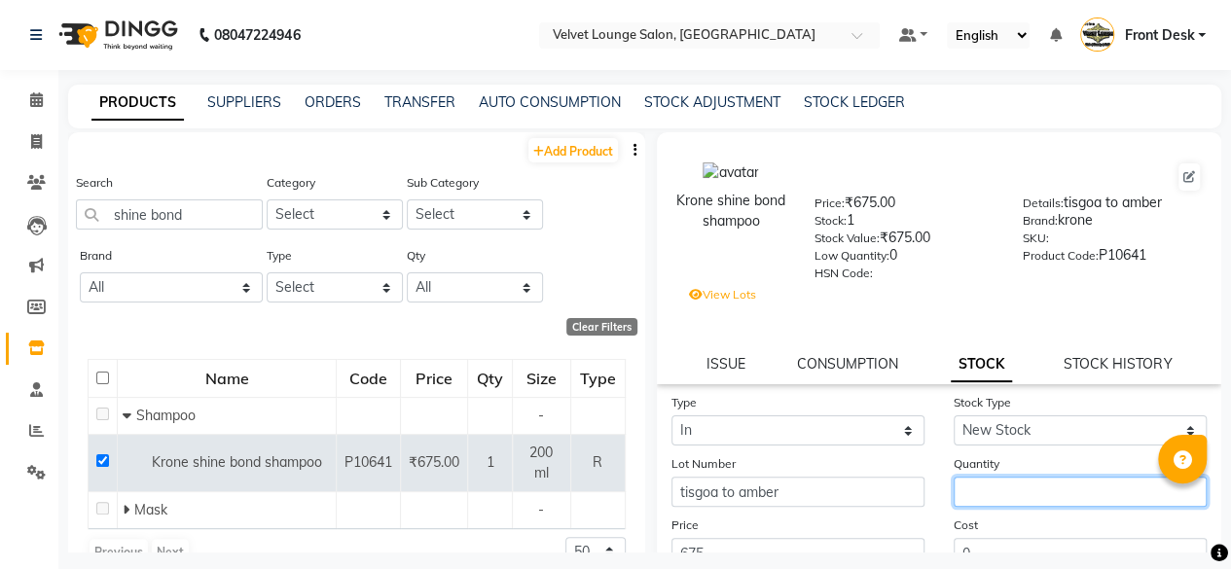
click at [969, 497] on input "number" at bounding box center [1079, 492] width 253 height 30
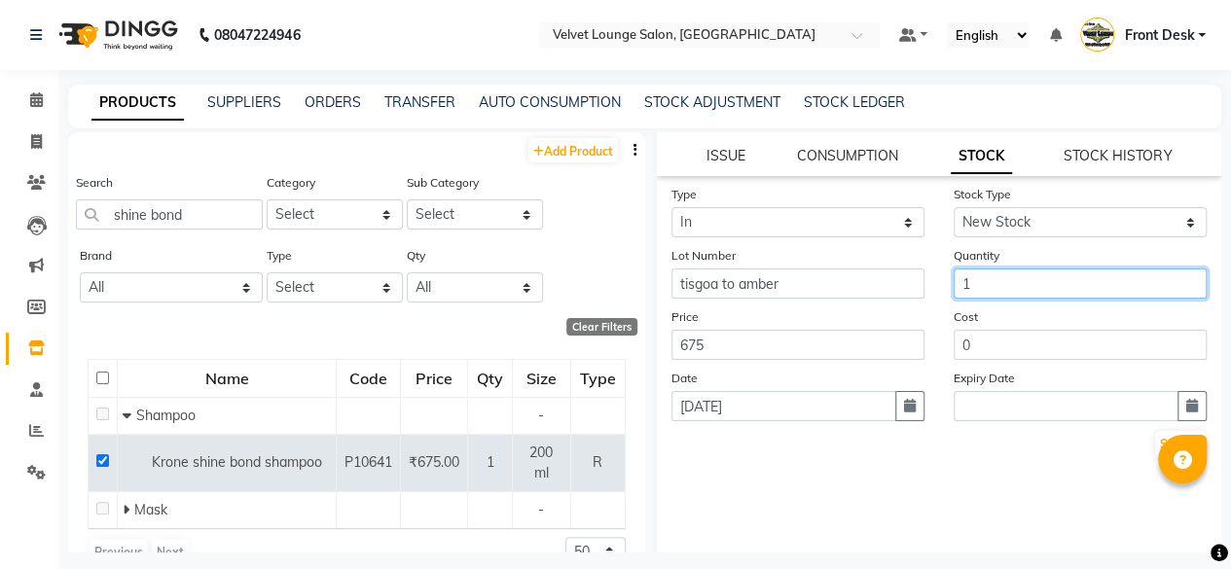
scroll to position [229, 0]
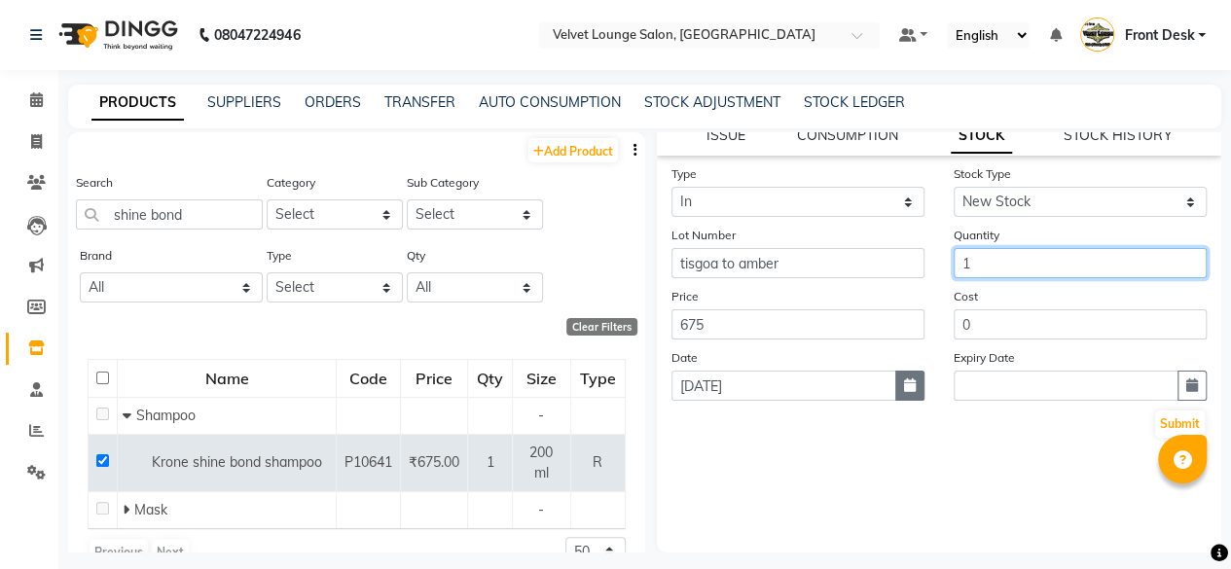
type input "1"
click at [912, 390] on button "button" at bounding box center [909, 386] width 29 height 30
select select "9"
select select "2025"
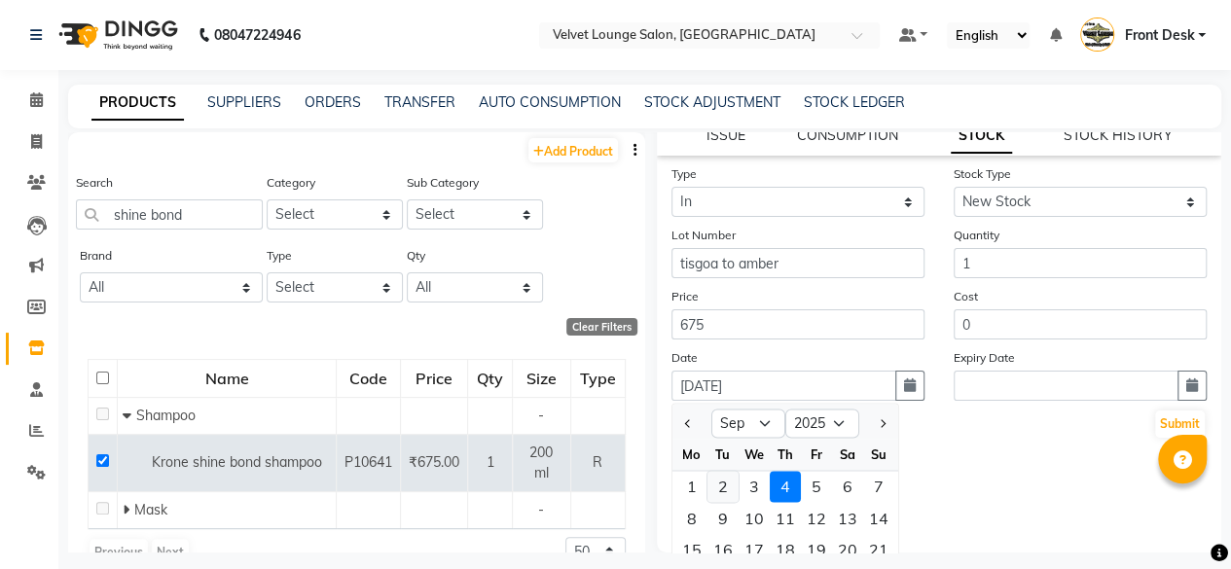
click at [732, 482] on div "2" at bounding box center [722, 486] width 31 height 31
type input "[DATE]"
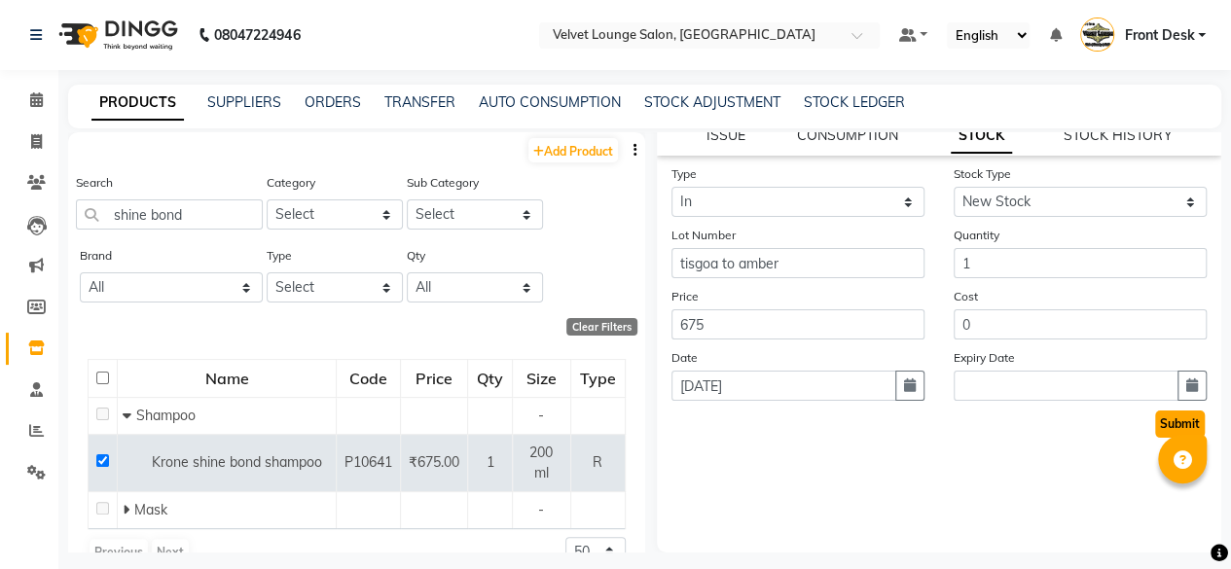
click at [1155, 433] on button "Submit" at bounding box center [1180, 424] width 50 height 27
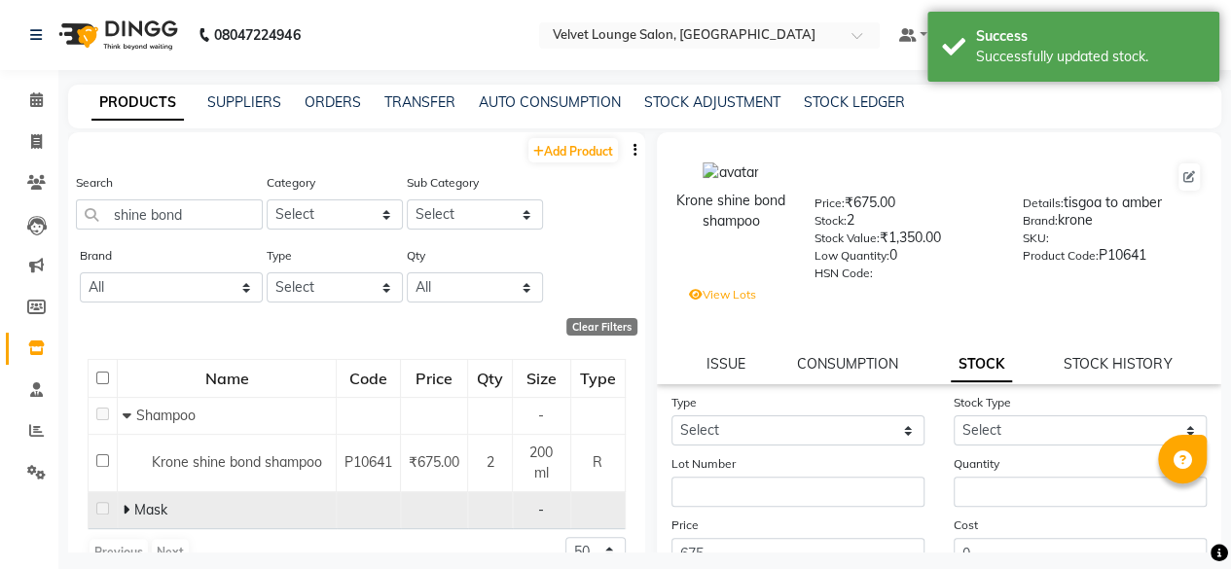
click at [126, 508] on icon at bounding box center [126, 510] width 7 height 14
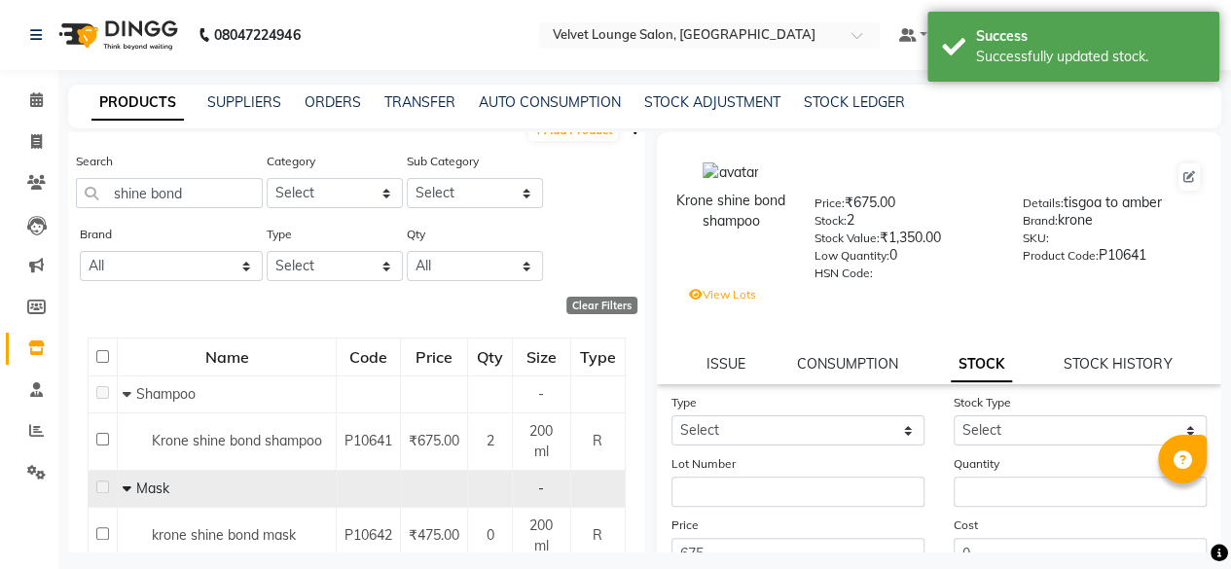
scroll to position [39, 0]
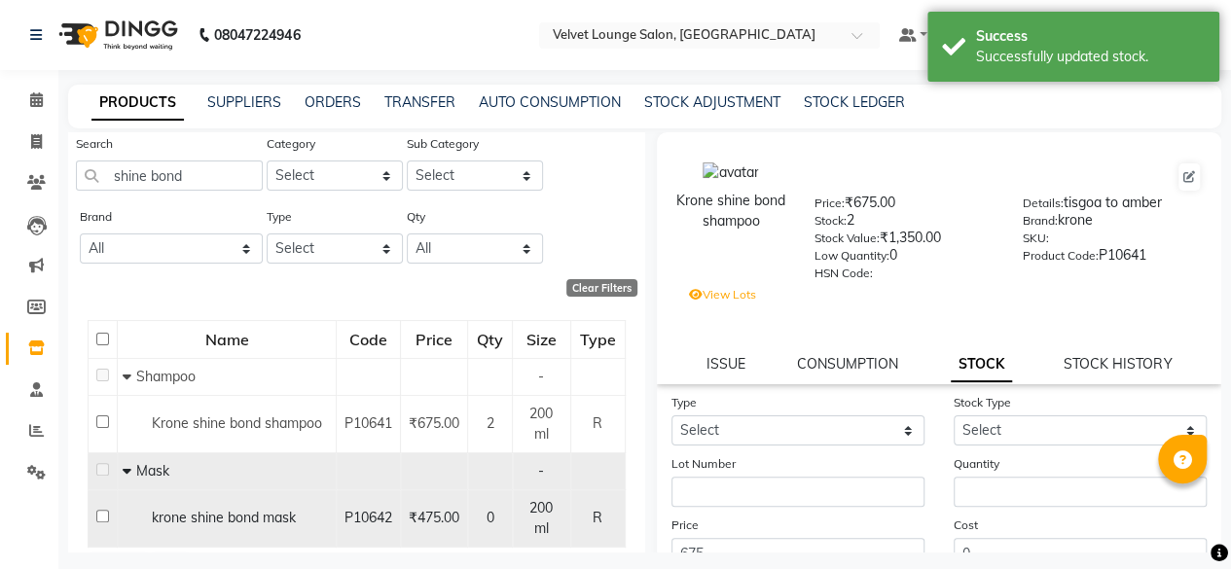
click at [105, 518] on input "checkbox" at bounding box center [102, 516] width 13 height 13
checkbox input "true"
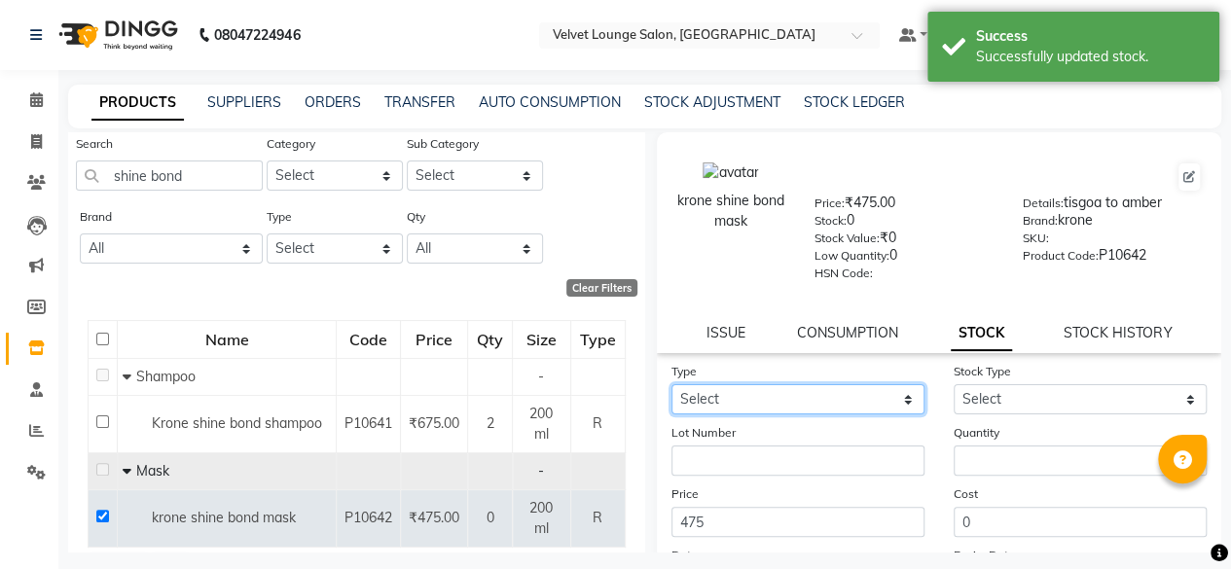
click at [785, 392] on select "Select In Out" at bounding box center [797, 399] width 253 height 30
select select "in"
click at [671, 384] on select "Select In Out" at bounding box center [797, 399] width 253 height 30
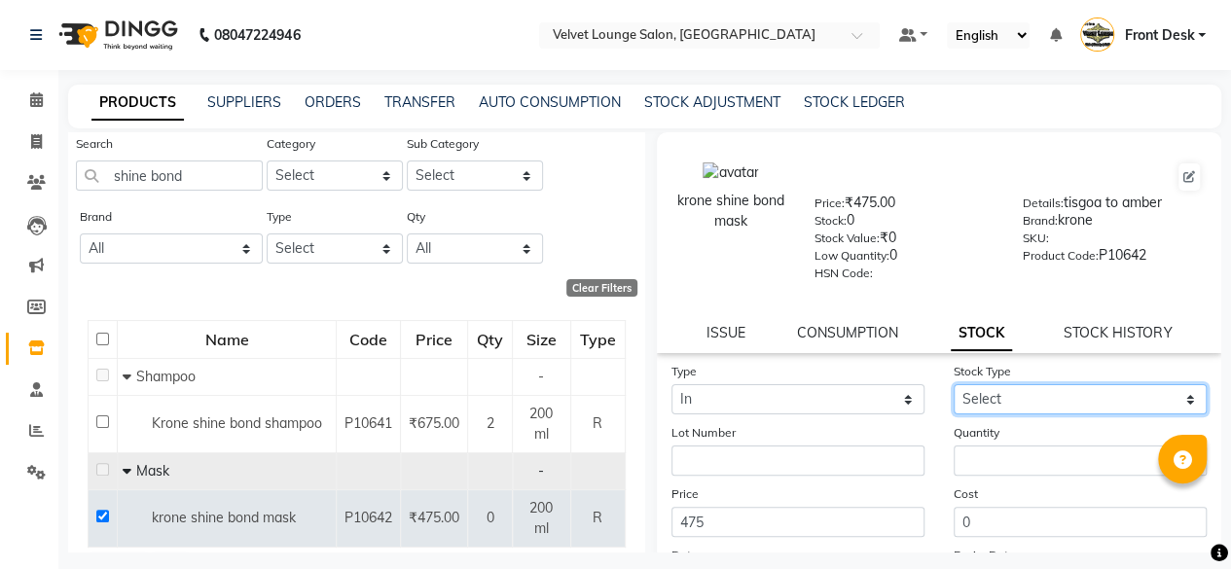
click at [998, 406] on select "Select New Stock Adjustment Return Other" at bounding box center [1079, 399] width 253 height 30
select select "new stock"
click at [953, 384] on select "Select New Stock Adjustment Return Other" at bounding box center [1079, 399] width 253 height 30
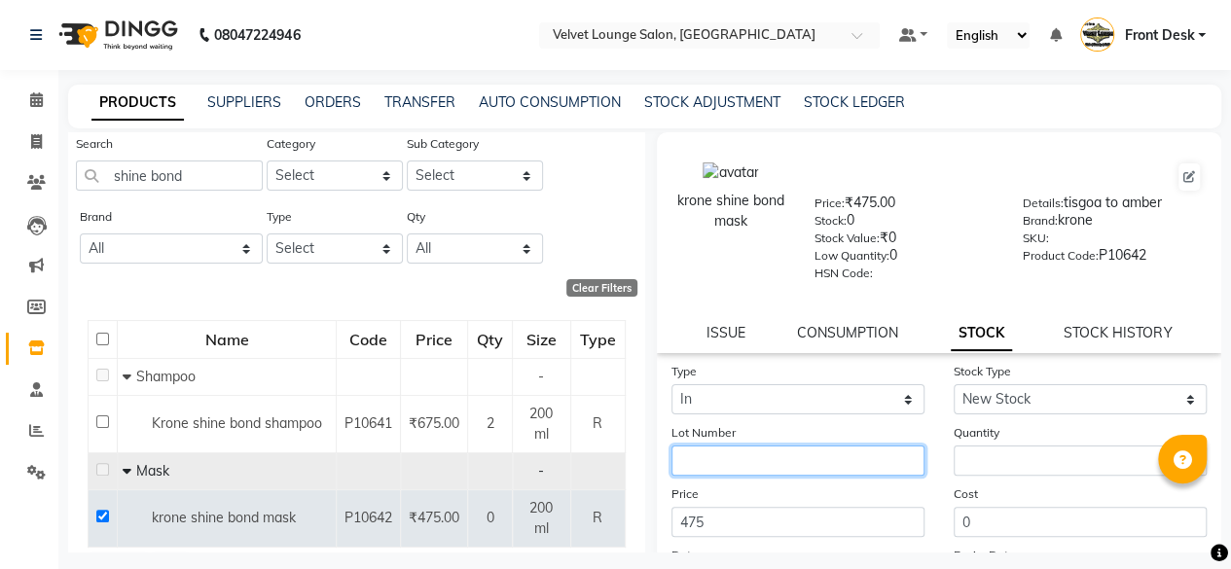
click at [774, 460] on input "text" at bounding box center [797, 461] width 253 height 30
type input "r"
type input "tisgoa to amber"
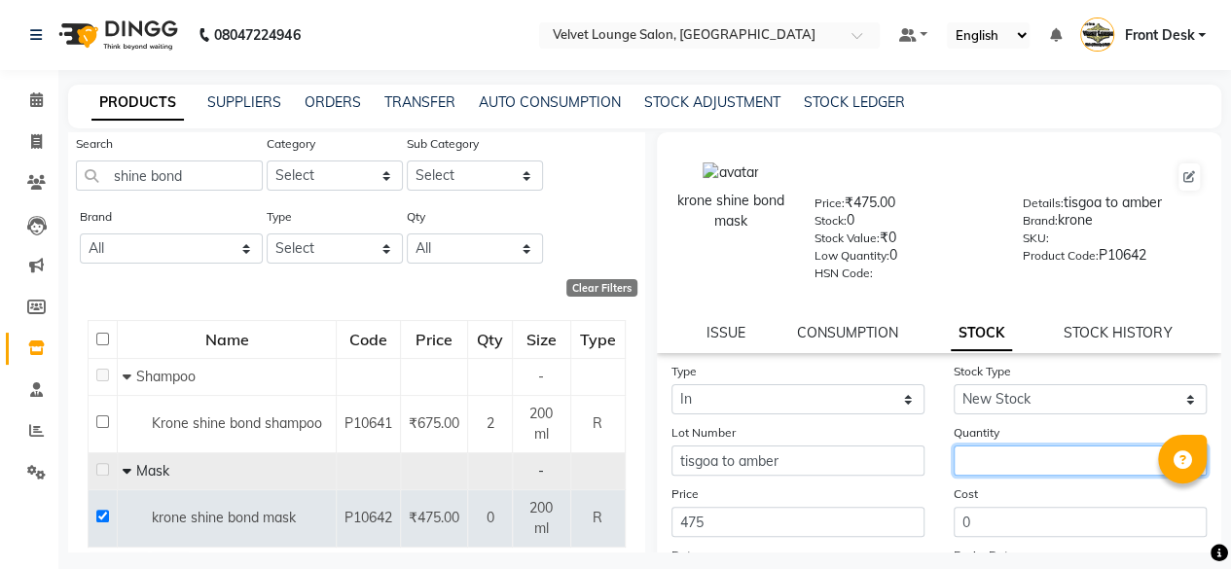
click at [1001, 458] on input "number" at bounding box center [1079, 461] width 253 height 30
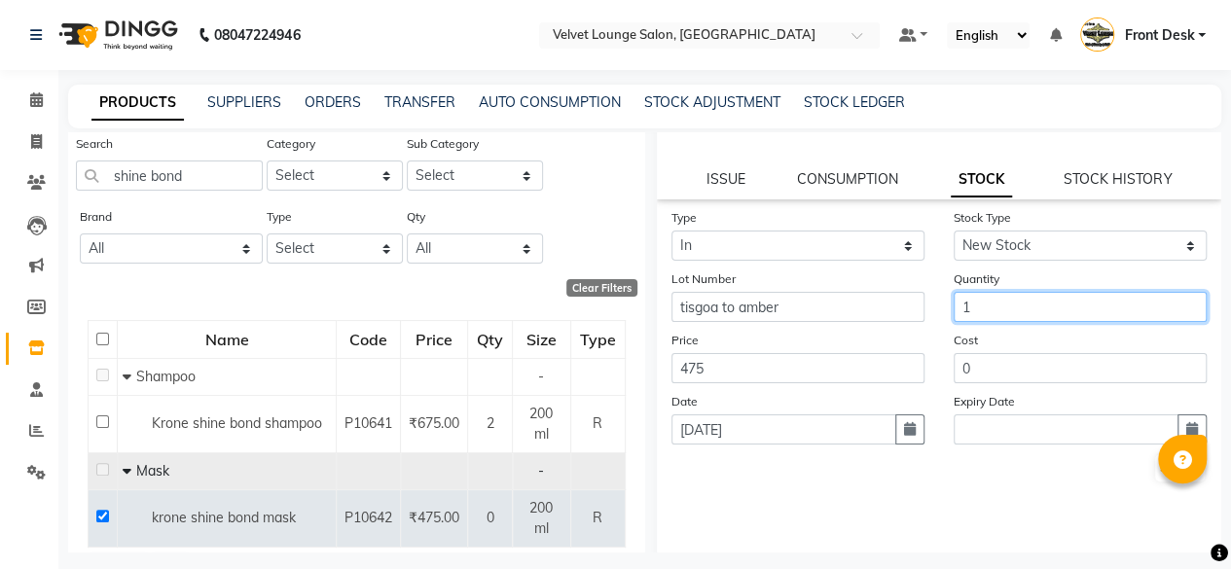
scroll to position [197, 0]
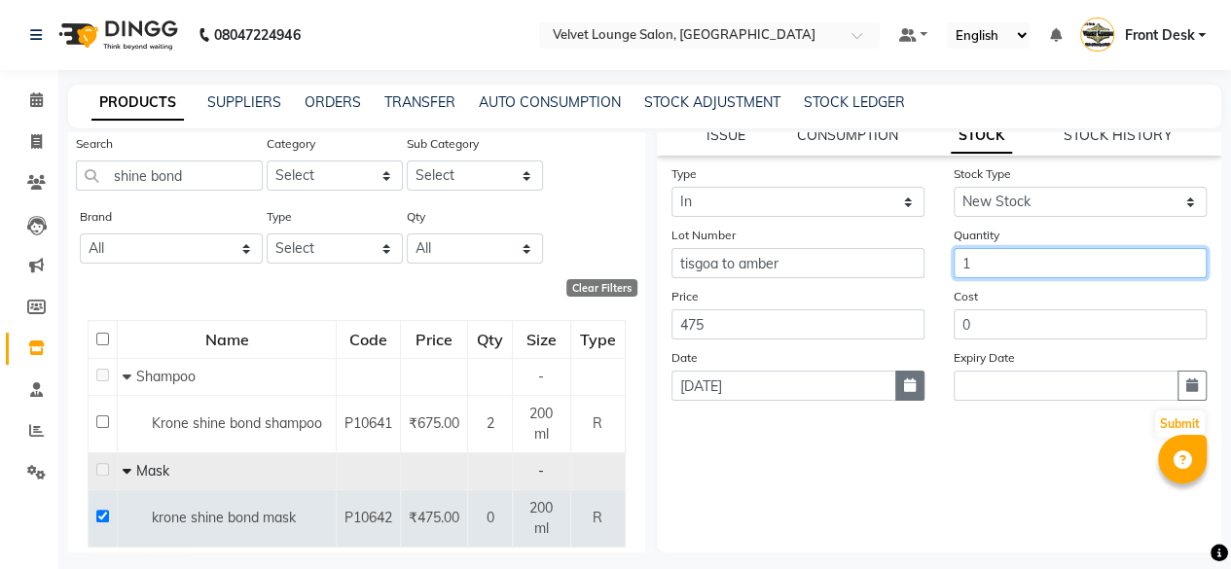
type input "1"
click at [895, 389] on button "button" at bounding box center [909, 386] width 29 height 30
select select "9"
select select "2025"
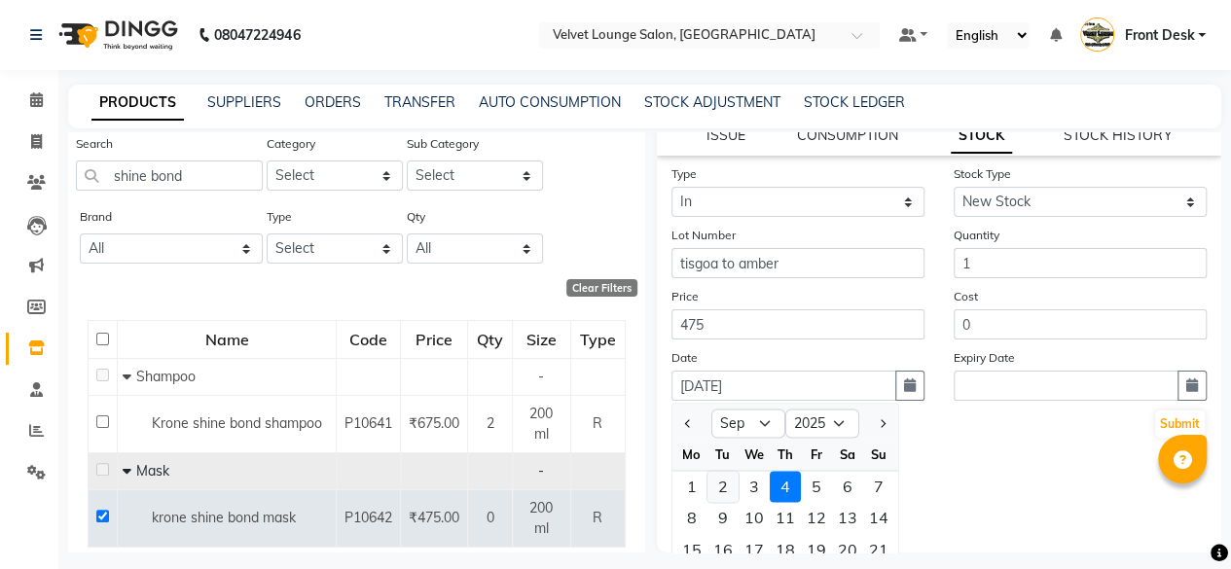
click at [735, 485] on div "2" at bounding box center [722, 486] width 31 height 31
type input "[DATE]"
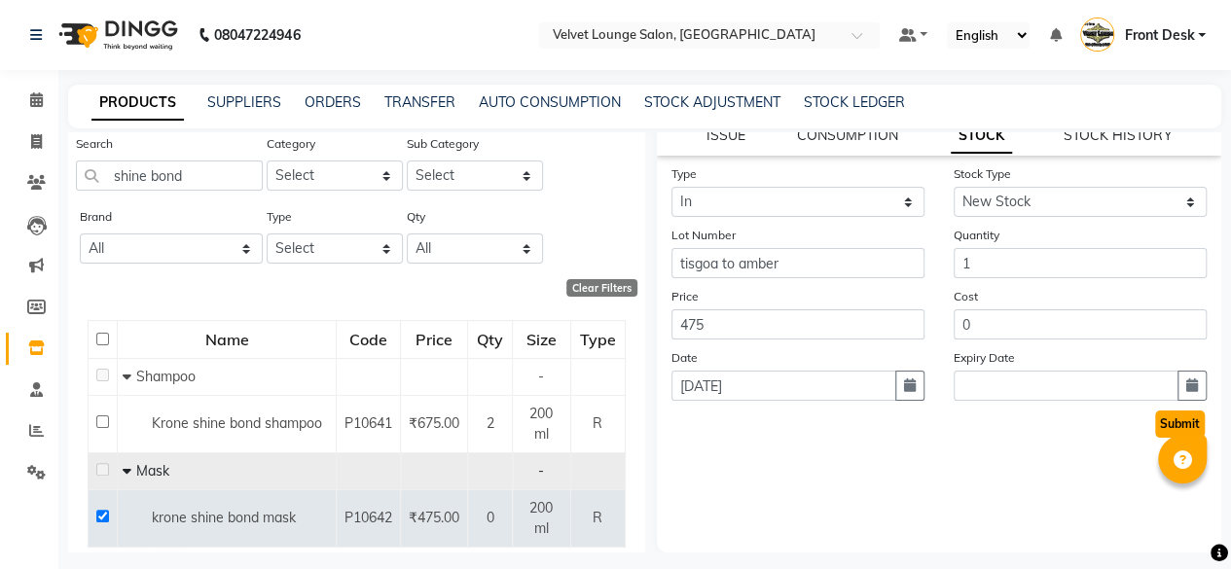
click at [1163, 426] on button "Submit" at bounding box center [1180, 424] width 50 height 27
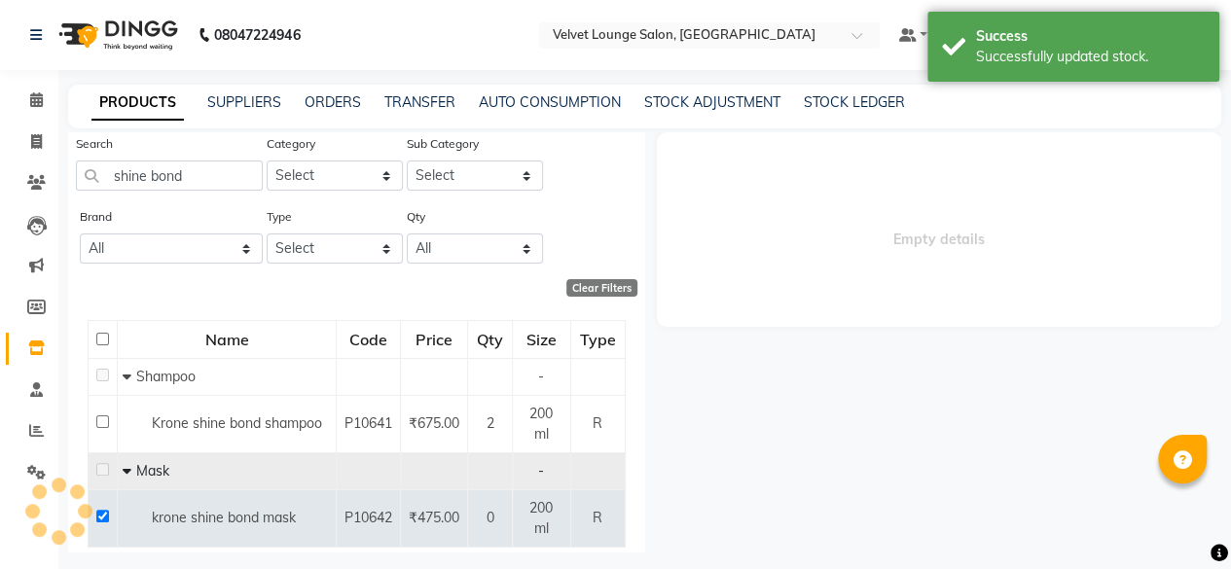
scroll to position [0, 0]
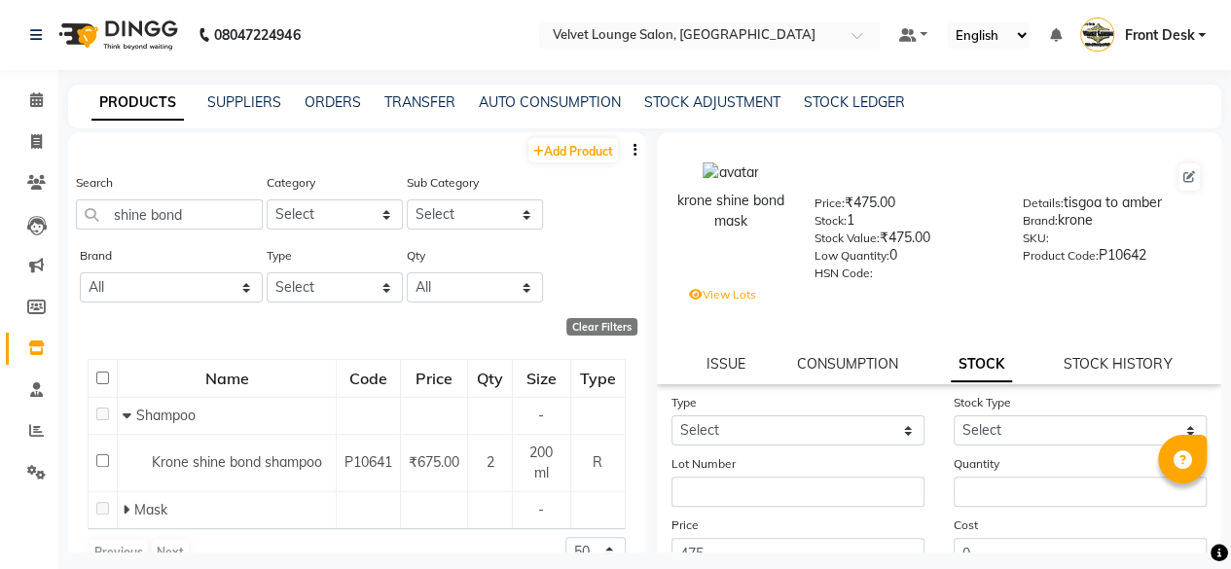
click at [224, 197] on div "Search shine bond" at bounding box center [169, 200] width 187 height 57
click at [225, 209] on input "shine bond" at bounding box center [169, 214] width 187 height 30
type input "s"
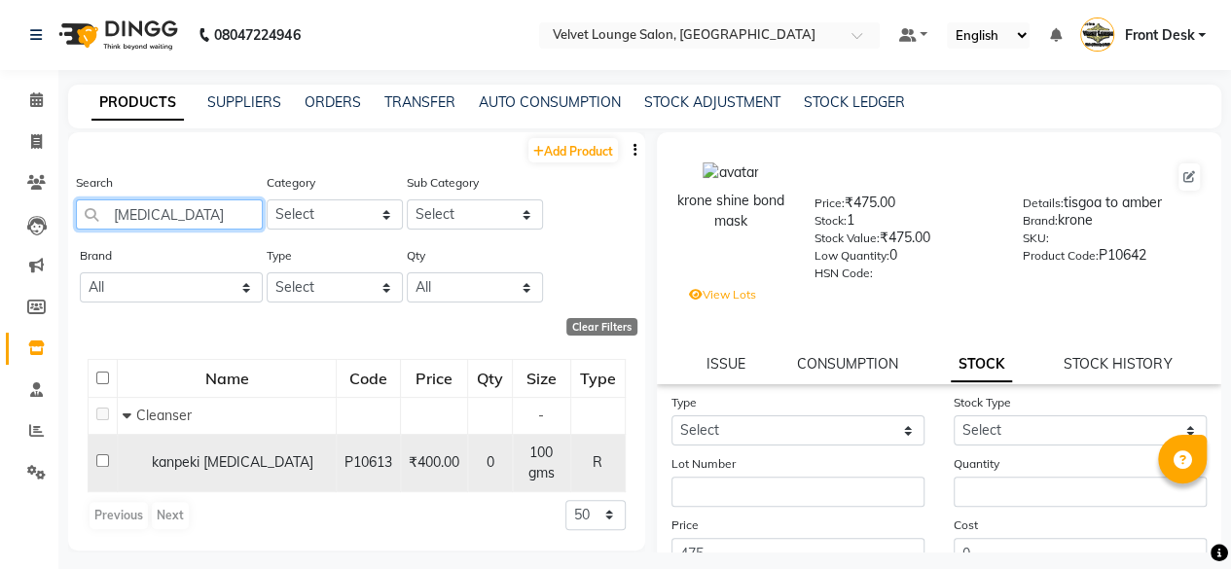
type input "[MEDICAL_DATA]"
click at [105, 462] on input "checkbox" at bounding box center [102, 460] width 13 height 13
checkbox input "true"
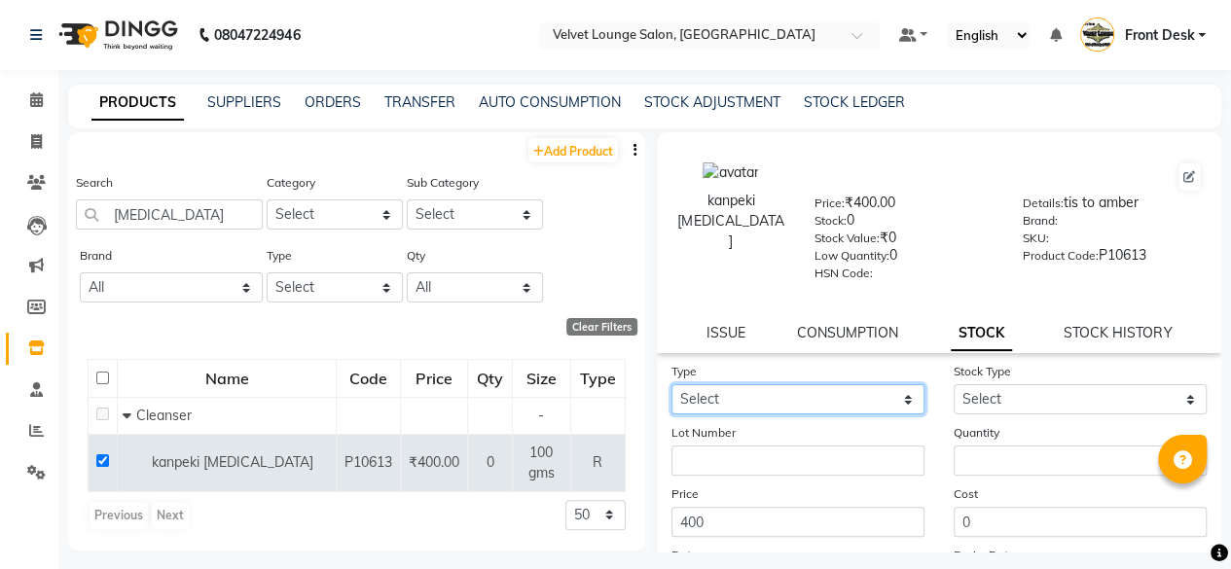
click at [696, 396] on select "Select In Out" at bounding box center [797, 399] width 253 height 30
select select "in"
click at [671, 384] on select "Select In Out" at bounding box center [797, 399] width 253 height 30
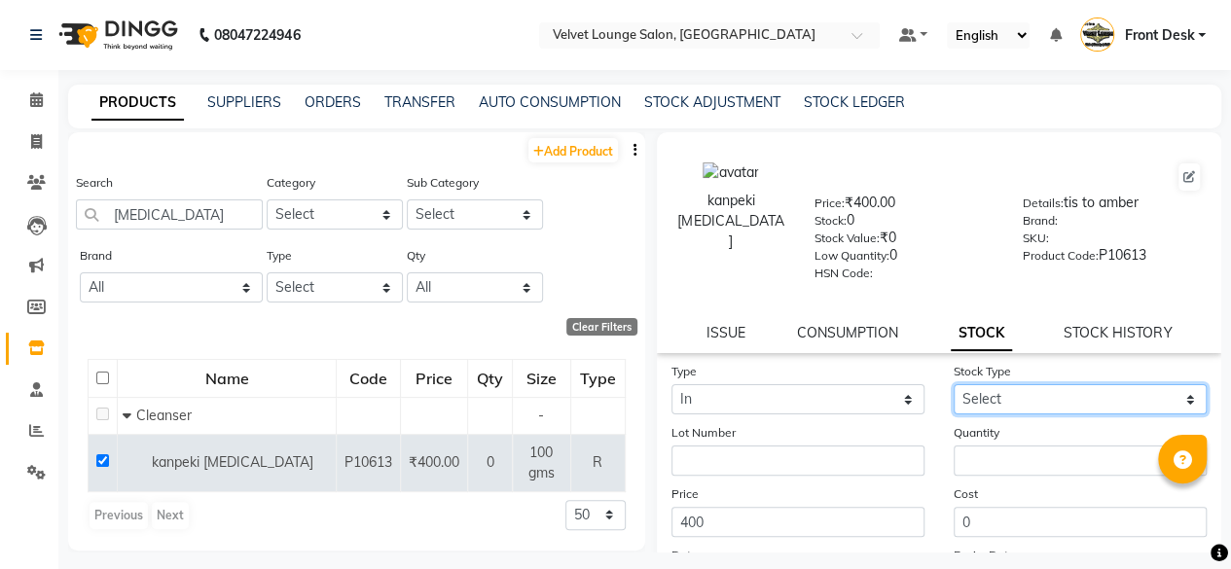
click at [979, 386] on select "Select New Stock Adjustment Return Other" at bounding box center [1079, 399] width 253 height 30
select select "new stock"
click at [953, 384] on select "Select New Stock Adjustment Return Other" at bounding box center [1079, 399] width 253 height 30
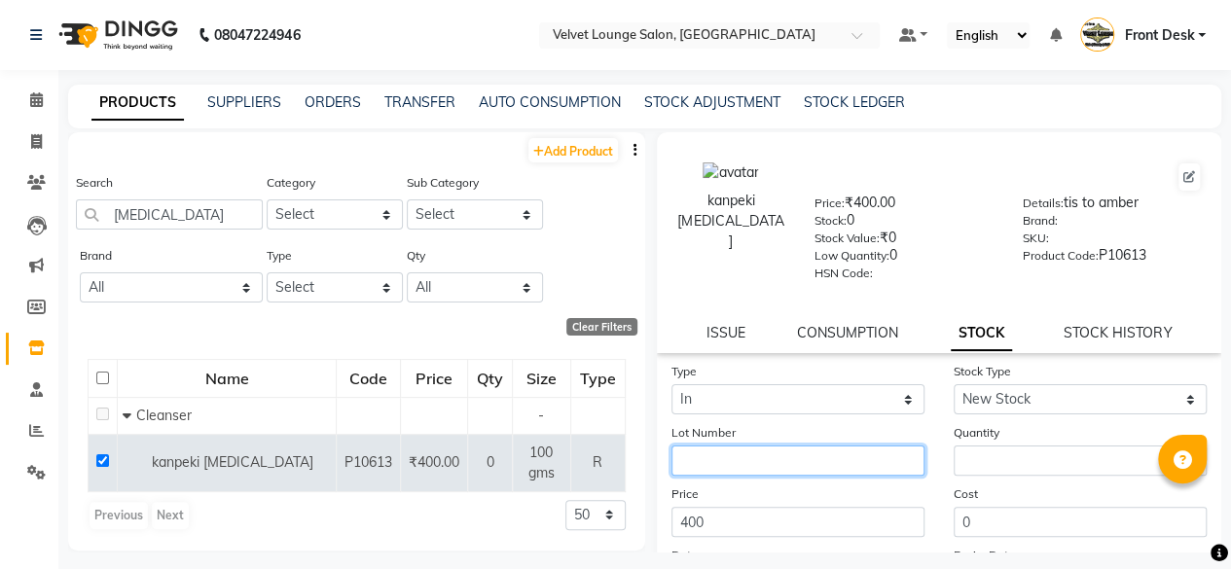
click at [834, 460] on input "text" at bounding box center [797, 461] width 253 height 30
type input "tisgoa to ambder"
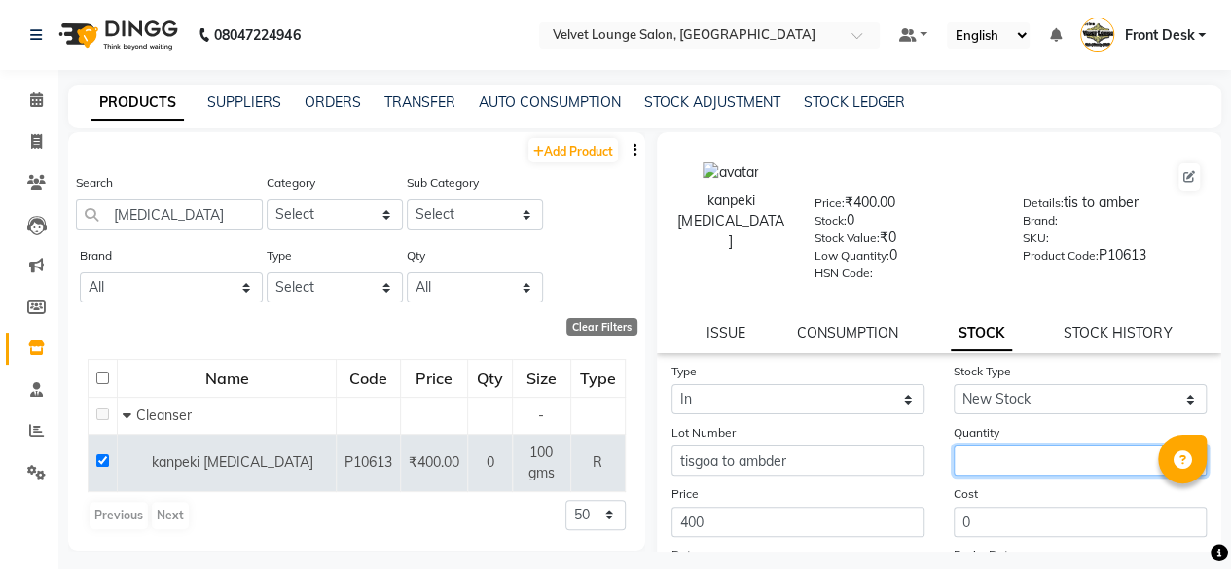
click at [1039, 452] on input "number" at bounding box center [1079, 461] width 253 height 30
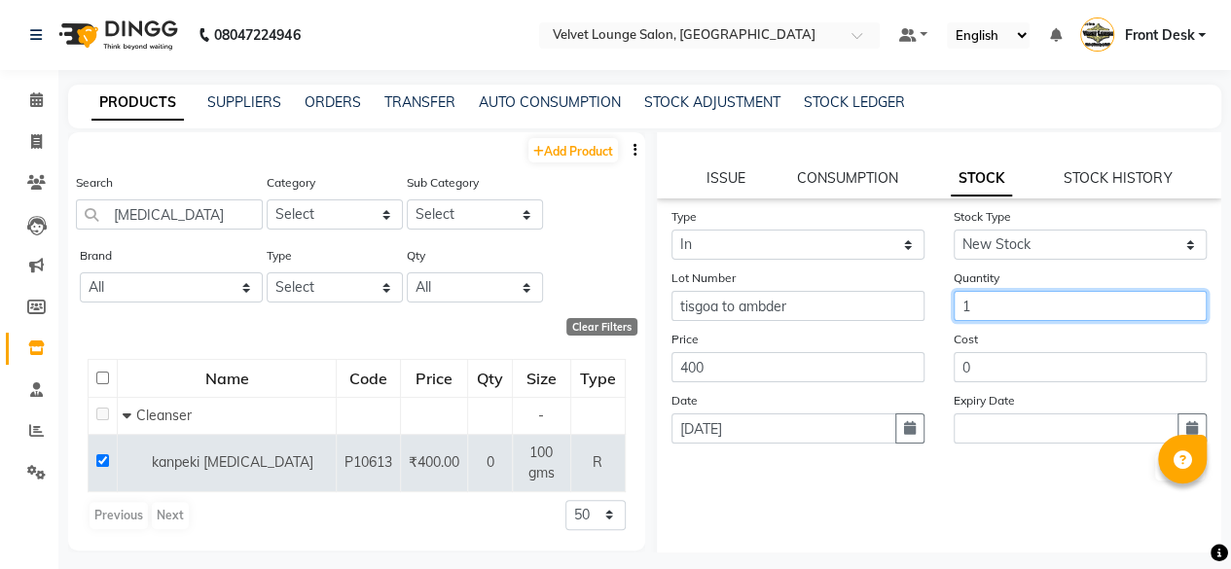
scroll to position [197, 0]
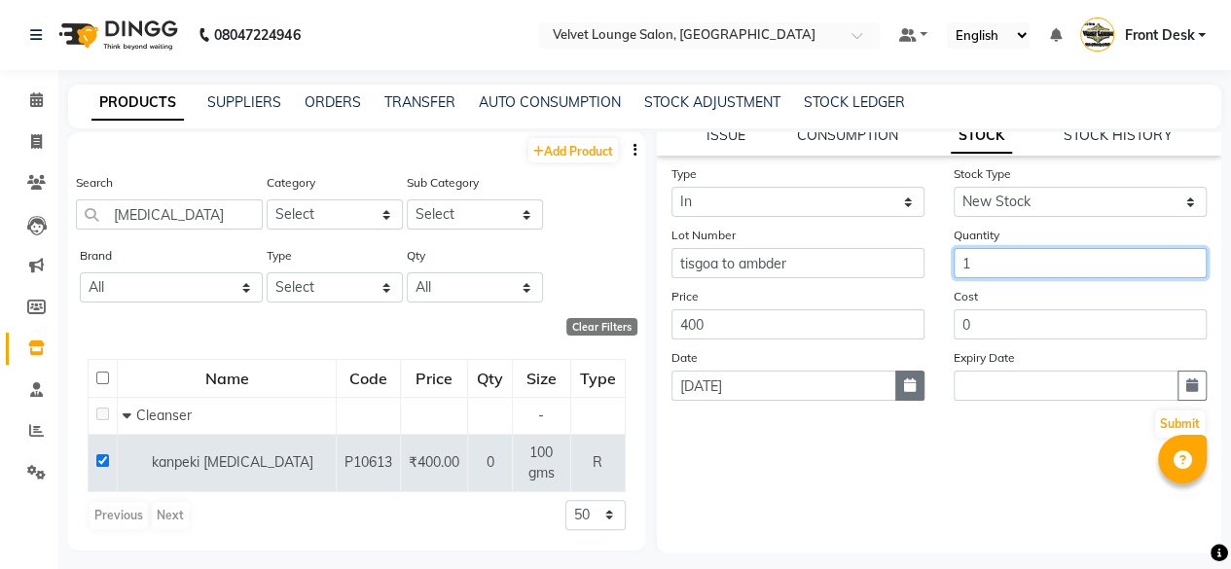
type input "1"
click at [904, 381] on icon "button" at bounding box center [910, 385] width 12 height 14
select select "9"
select select "2025"
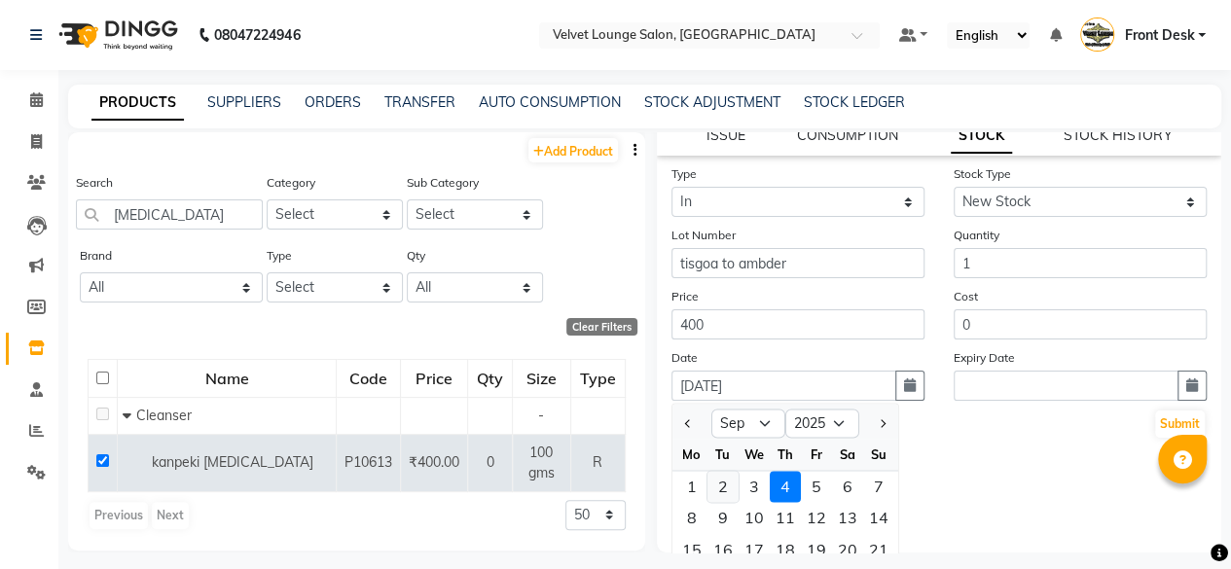
click at [707, 492] on div "2" at bounding box center [722, 486] width 31 height 31
type input "[DATE]"
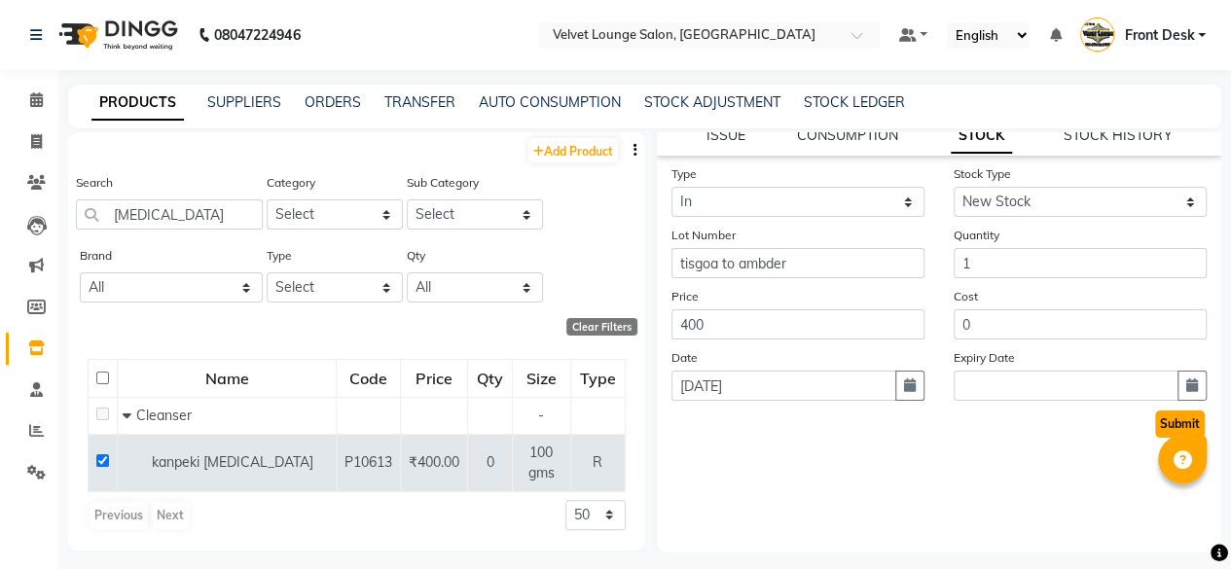
click at [1158, 432] on button "Submit" at bounding box center [1180, 424] width 50 height 27
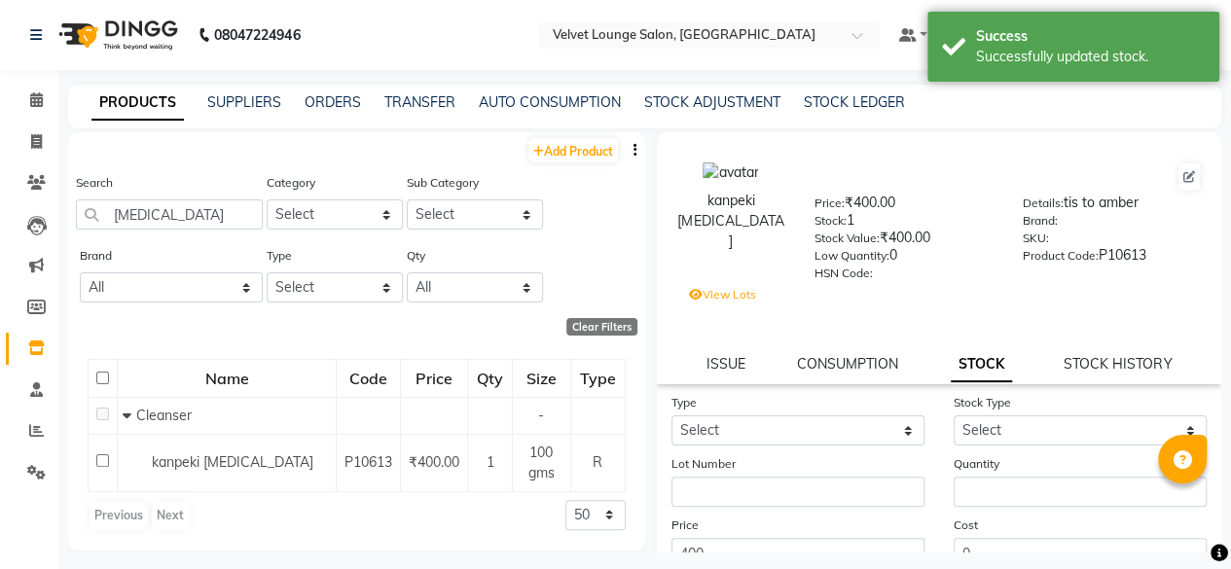
click at [18, 162] on li "Clients" at bounding box center [29, 183] width 58 height 42
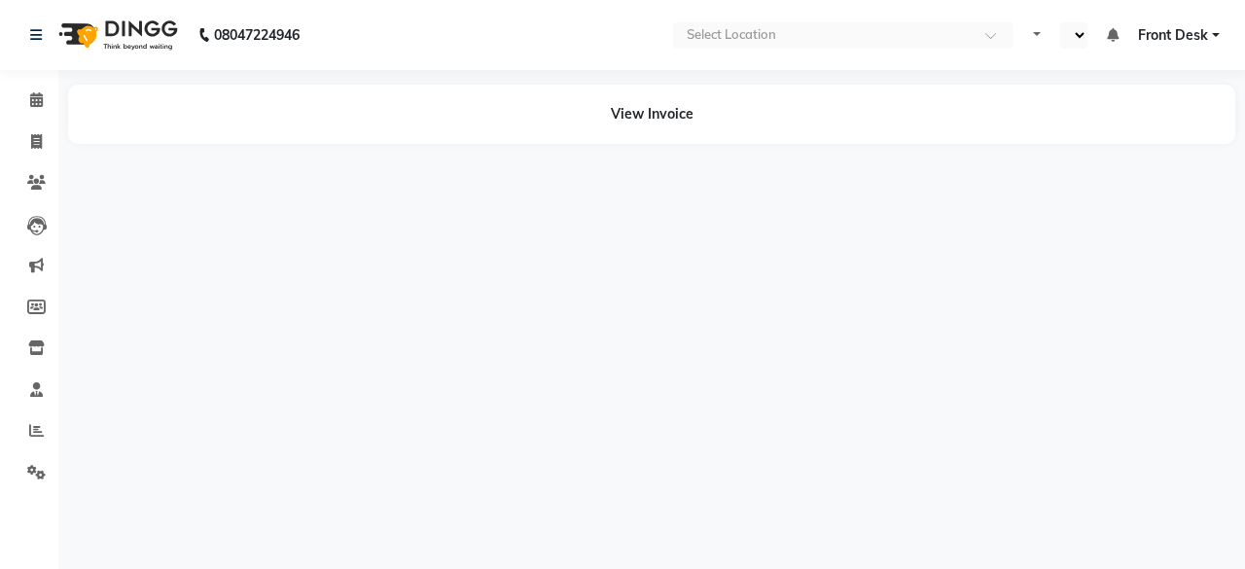
select select "en"
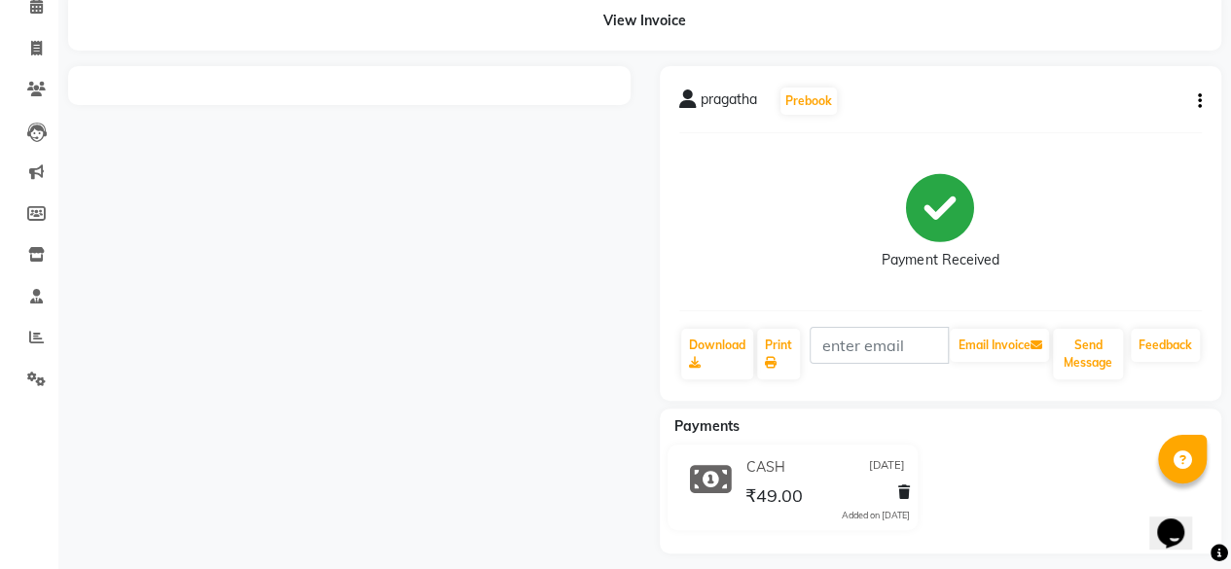
scroll to position [105, 0]
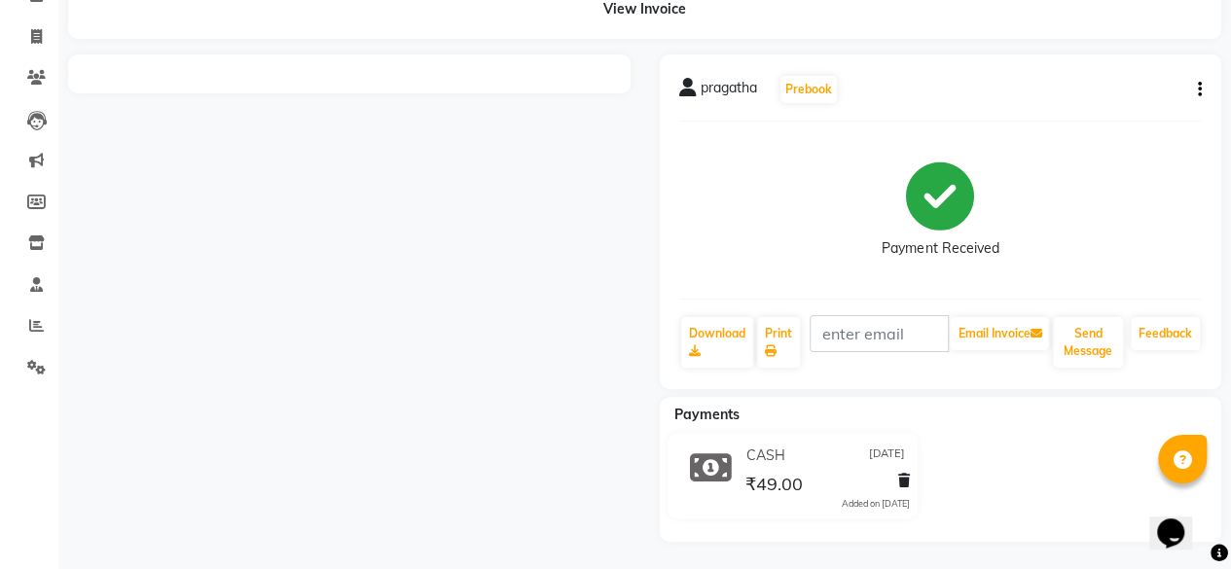
click at [1197, 94] on div "pragatha Prebook Payment Received Download Print Email Invoice Send Message Fee…" at bounding box center [941, 221] width 562 height 335
click at [1198, 90] on icon "button" at bounding box center [1200, 90] width 4 height 1
click at [1143, 112] on div "Edit Invoice" at bounding box center [1101, 102] width 133 height 24
select select "service"
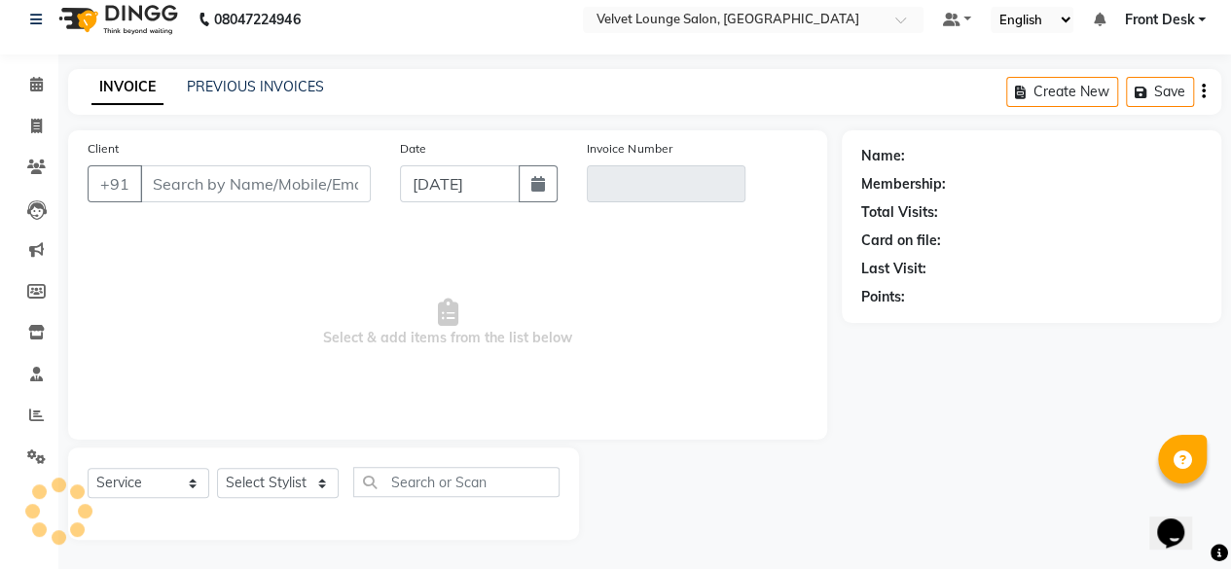
scroll to position [15, 0]
click at [1143, 112] on div "Create New Save" at bounding box center [1113, 93] width 215 height 46
type input "7558638669"
type input "V/2025-26/1730"
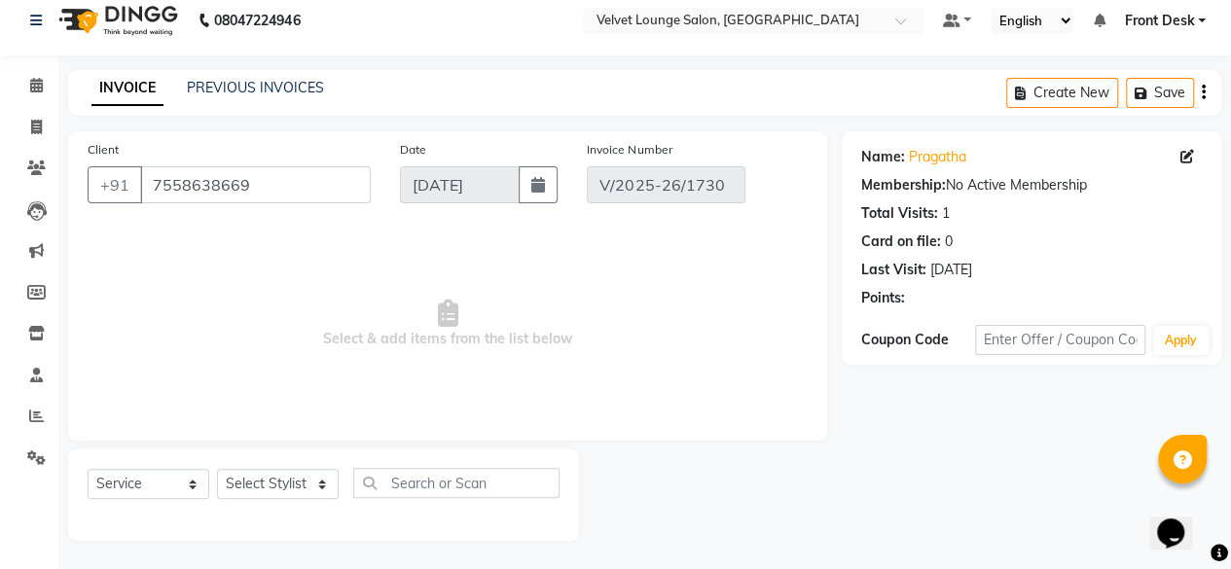
type input "[DATE]"
select select "select"
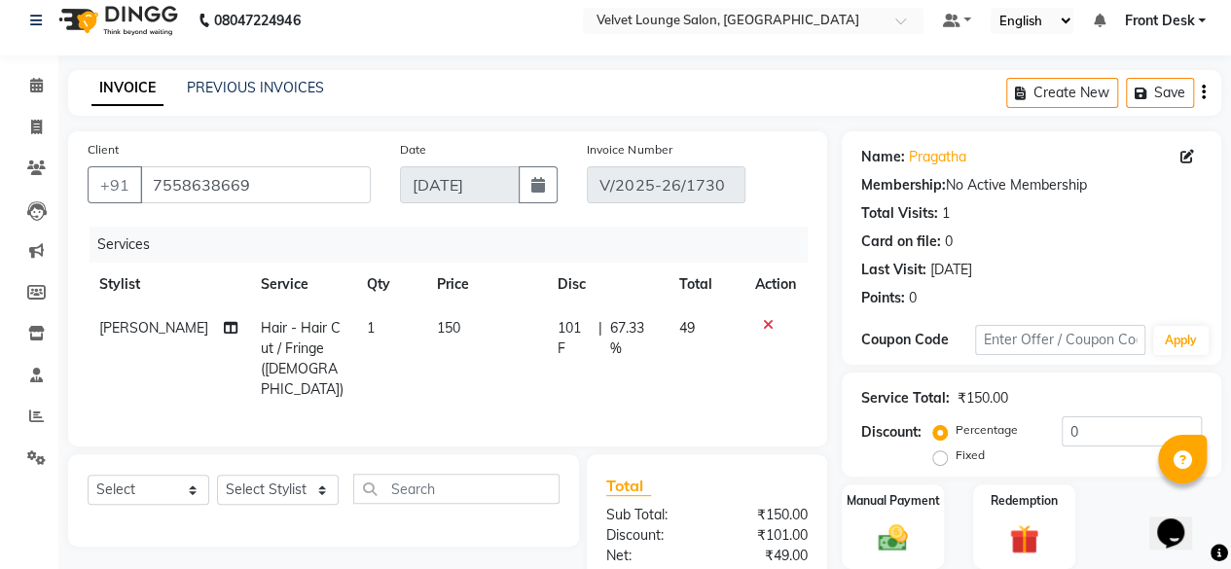
click at [571, 330] on span "101 F" at bounding box center [573, 338] width 33 height 41
select select "50611"
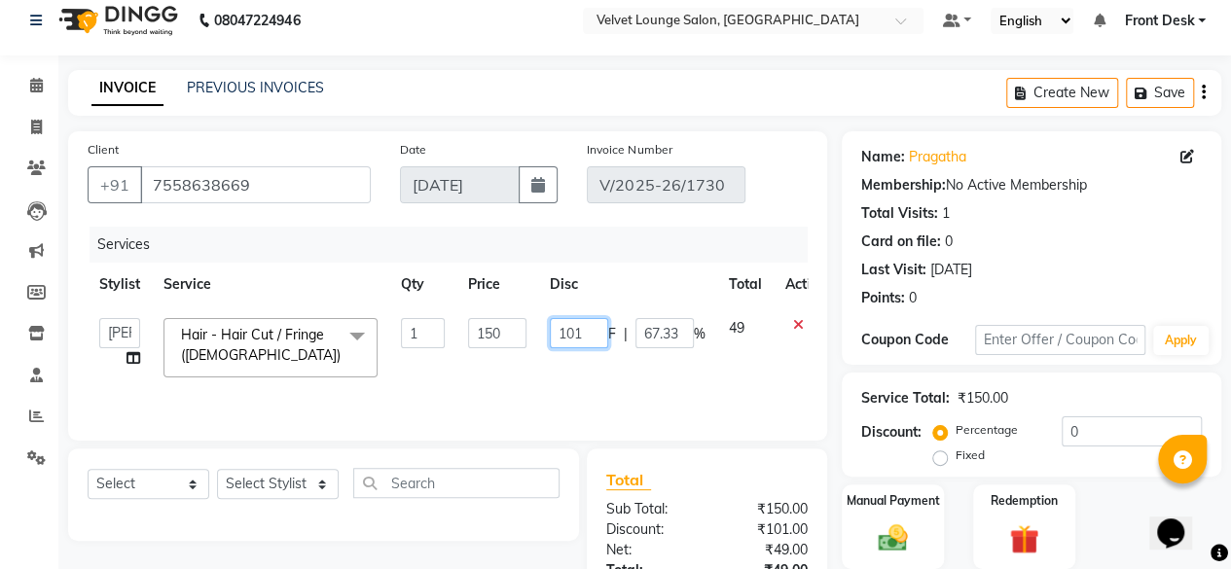
click at [595, 334] on input "101" at bounding box center [579, 333] width 58 height 30
type input "100"
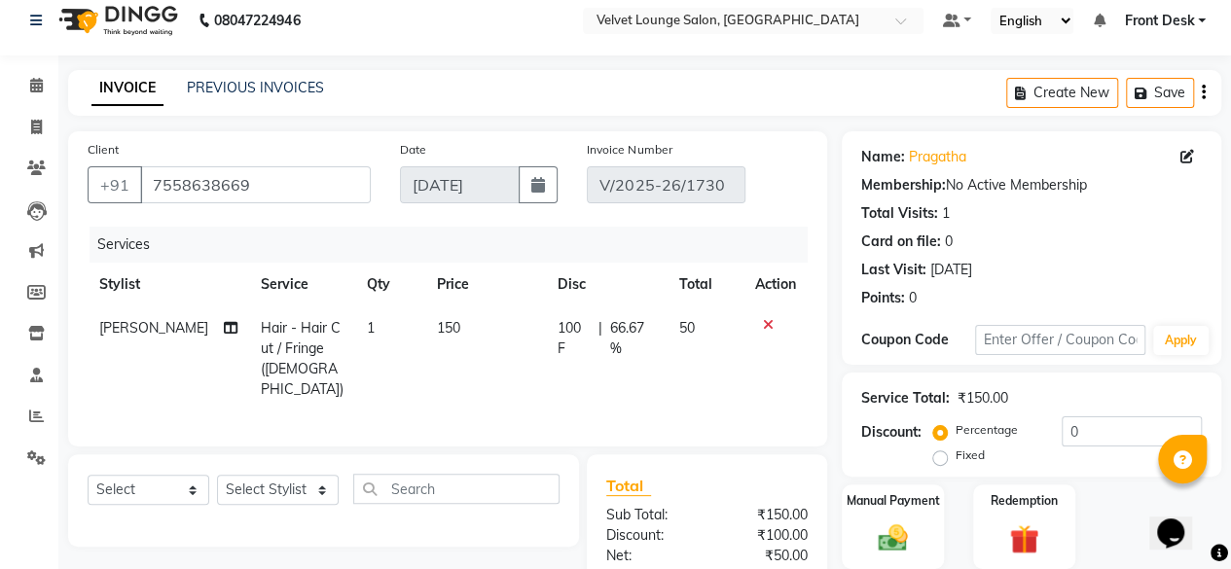
click at [769, 439] on div "Client +91 7558638669 Date 03-09-2025 Invoice Number V/2025-26/1730 Services St…" at bounding box center [447, 288] width 759 height 315
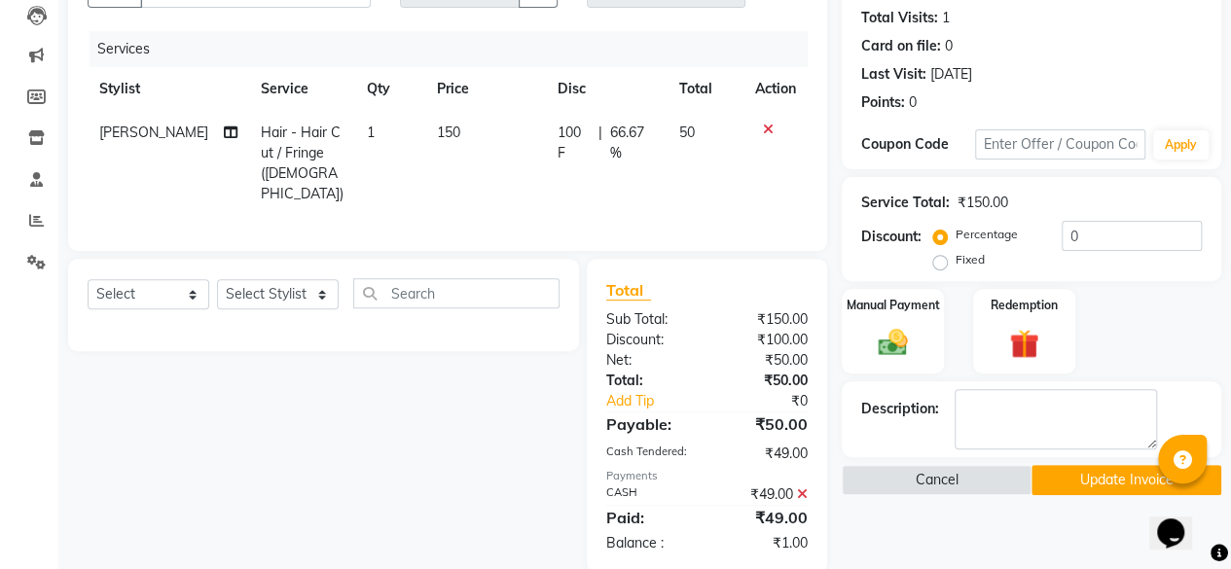
scroll to position [235, 0]
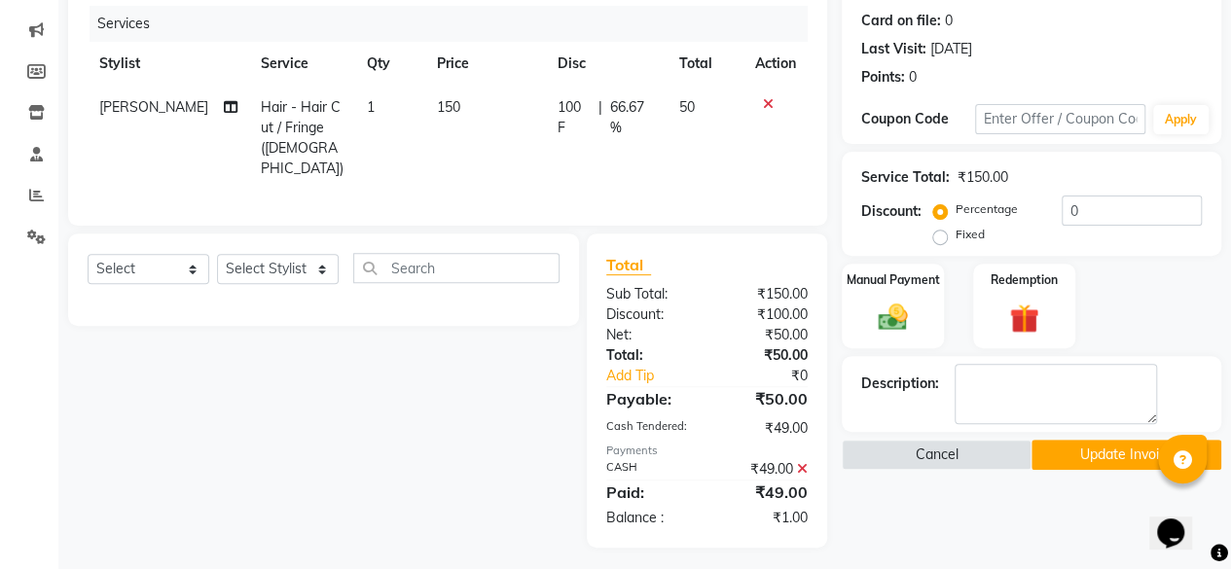
click at [801, 464] on icon at bounding box center [802, 469] width 11 height 14
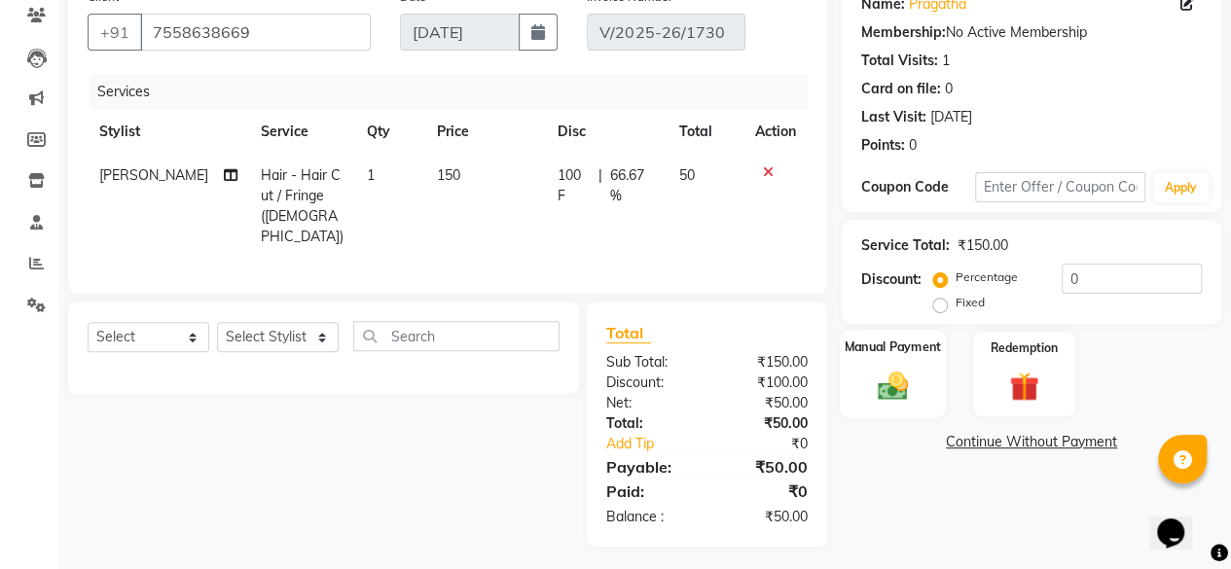
click at [858, 386] on div "Manual Payment" at bounding box center [893, 374] width 106 height 89
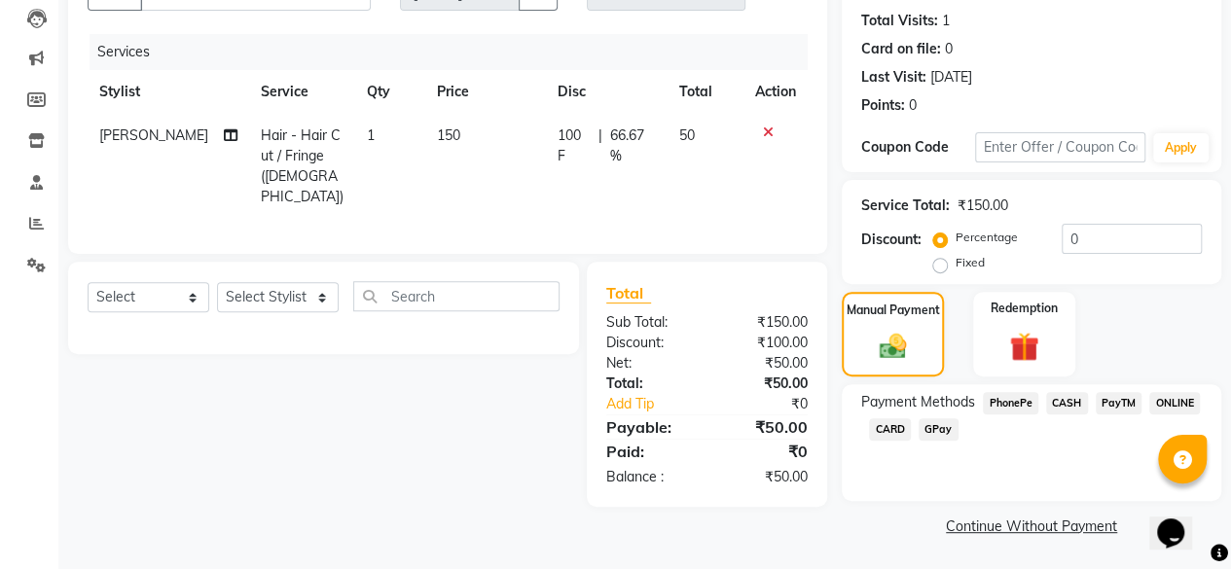
click at [1021, 401] on span "PhonePe" at bounding box center [1010, 403] width 55 height 22
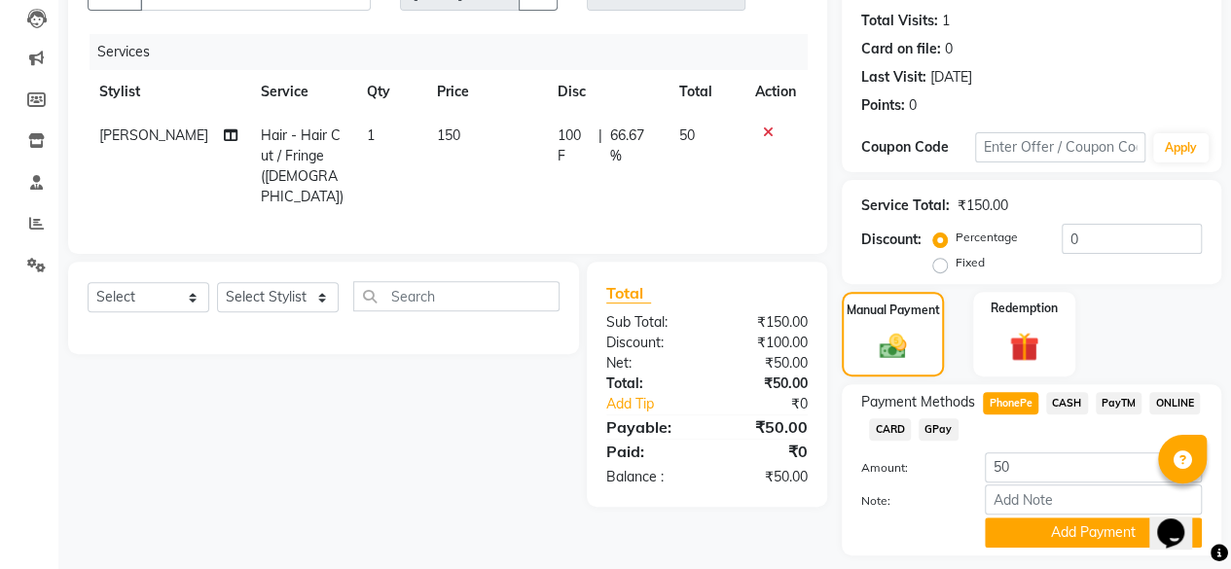
scroll to position [235, 0]
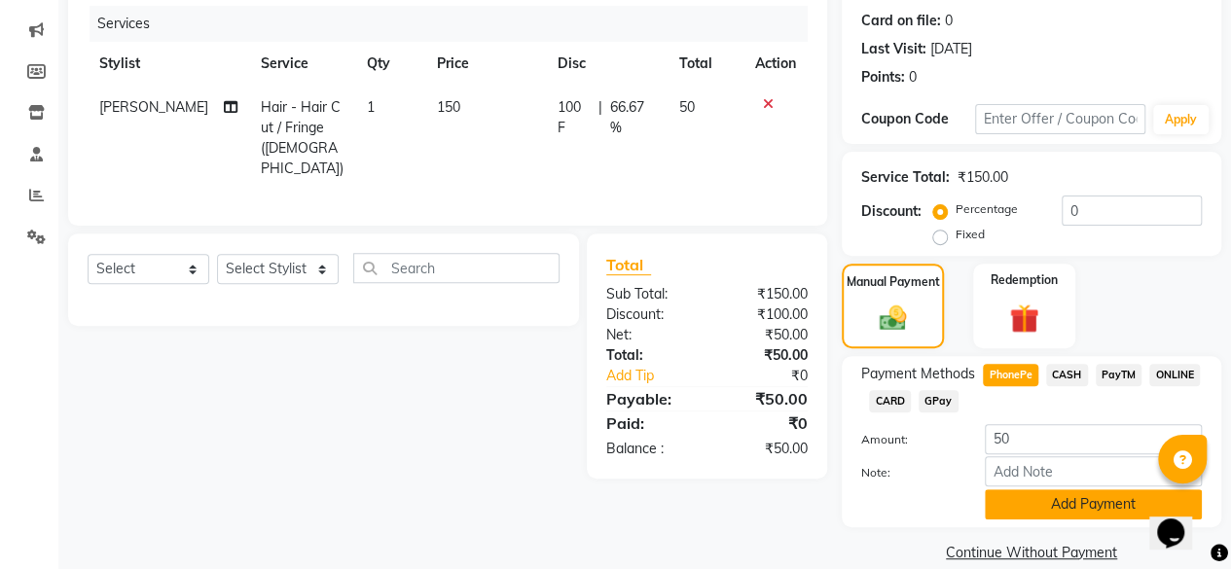
click at [1062, 495] on button "Add Payment" at bounding box center [1093, 504] width 217 height 30
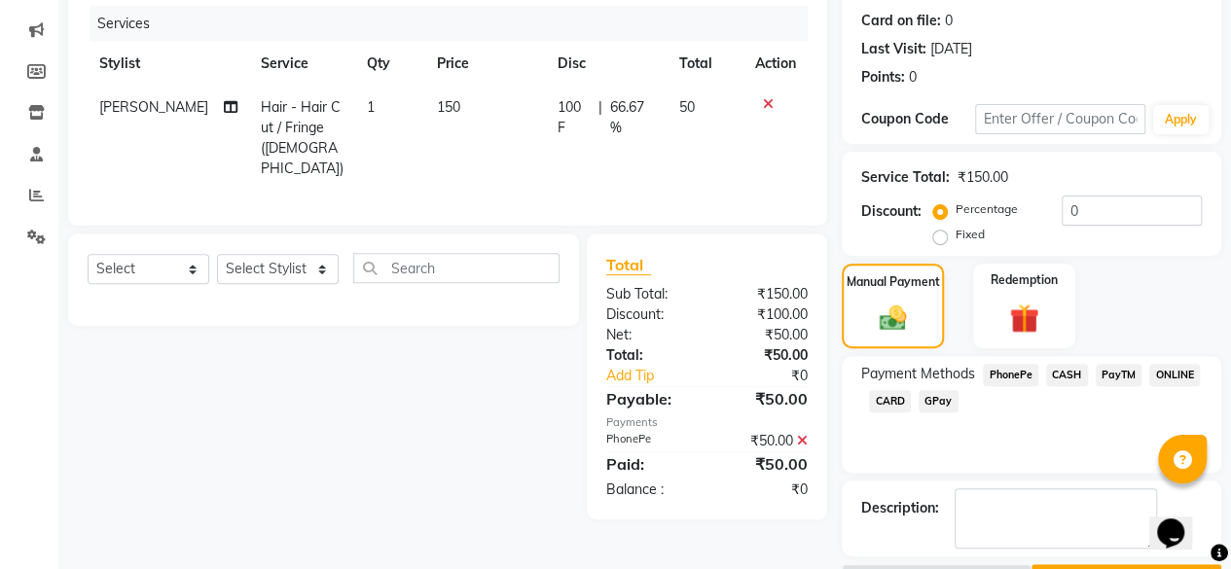
scroll to position [288, 0]
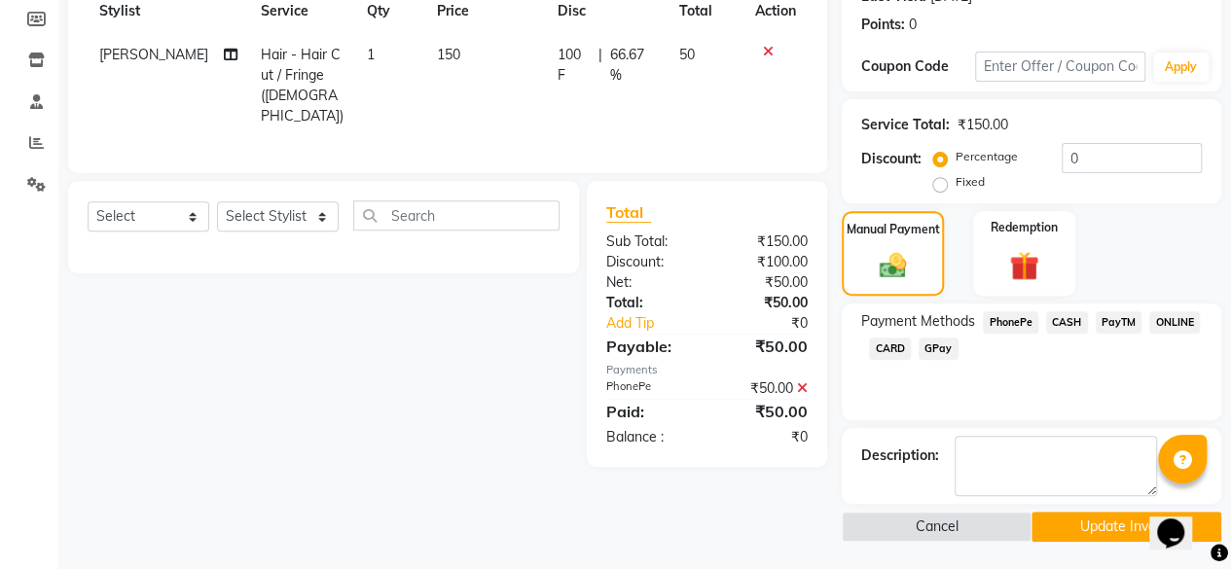
click at [1100, 513] on button "Update Invoice" at bounding box center [1126, 527] width 190 height 30
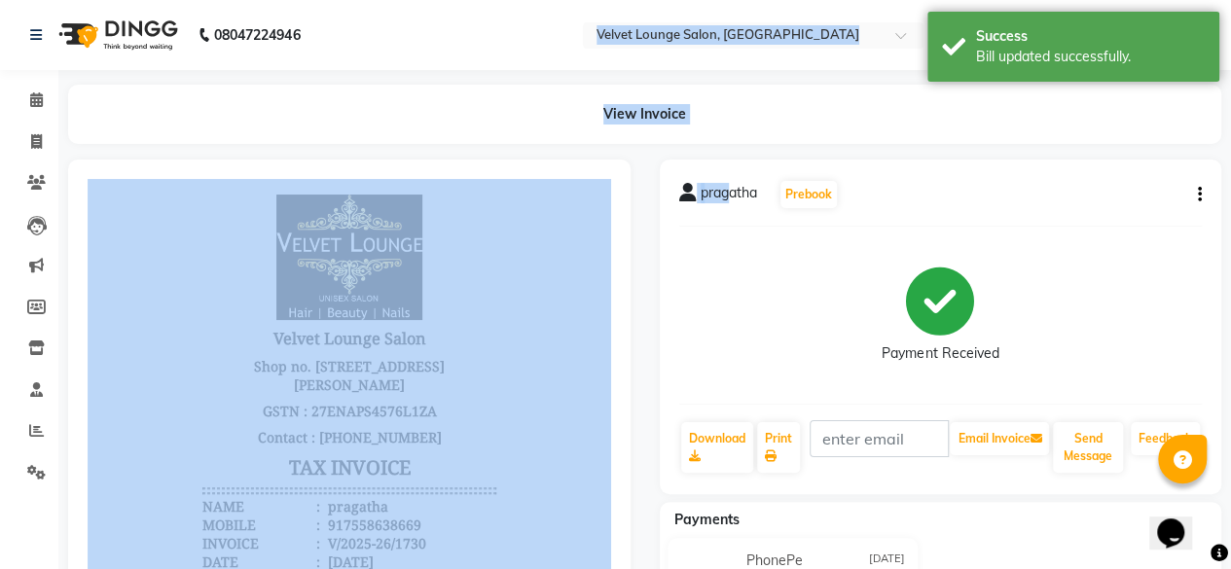
drag, startPoint x: 732, startPoint y: 176, endPoint x: 405, endPoint y: -85, distance: 418.1
click at [405, 0] on html "08047224946 Select Location × Velvet Lounge Salon, Shiv Mandir Road Default Pan…" at bounding box center [615, 284] width 1231 height 569
